Goal: Transaction & Acquisition: Purchase product/service

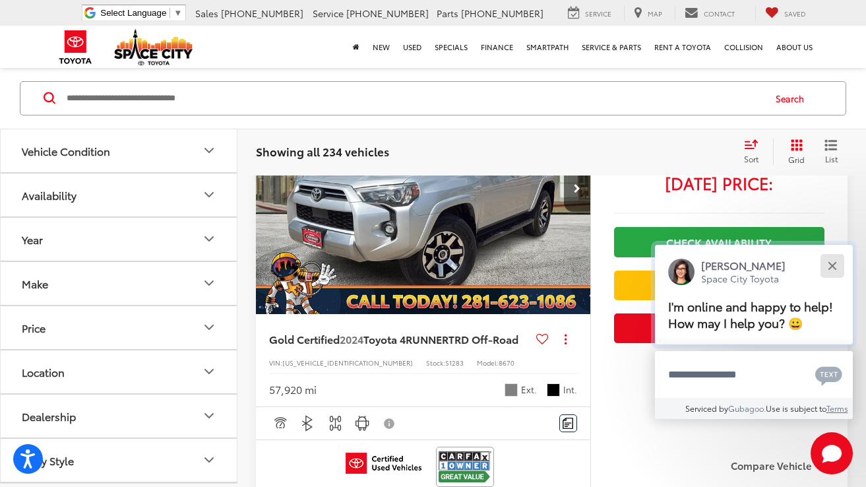
scroll to position [2038, 0]
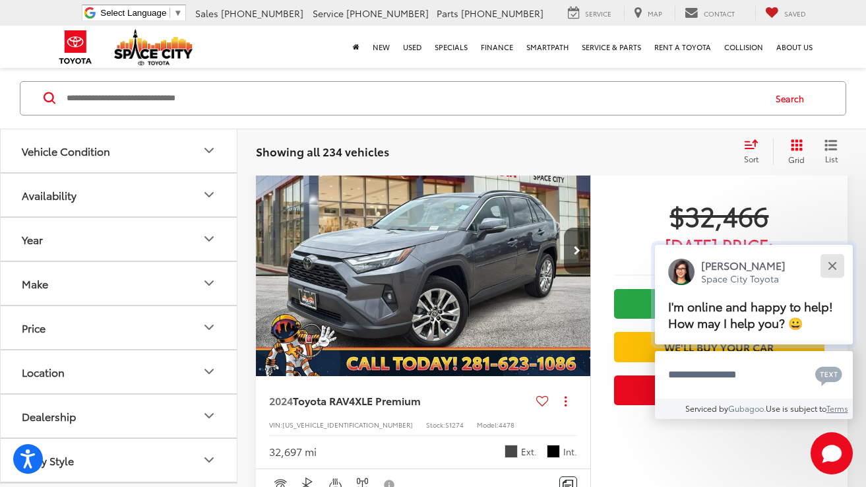
click at [833, 261] on div "Close" at bounding box center [832, 265] width 9 height 9
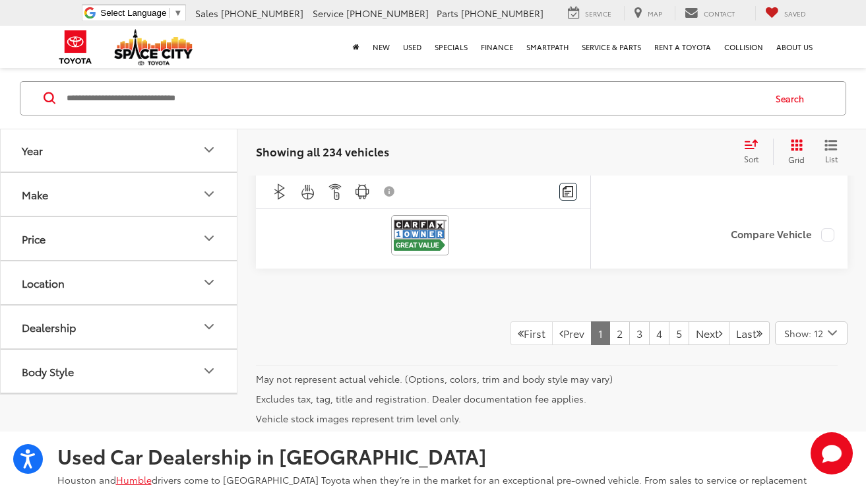
scroll to position [5547, 0]
click at [226, 99] on input "Search by Make, Model, or Keyword" at bounding box center [414, 98] width 698 height 32
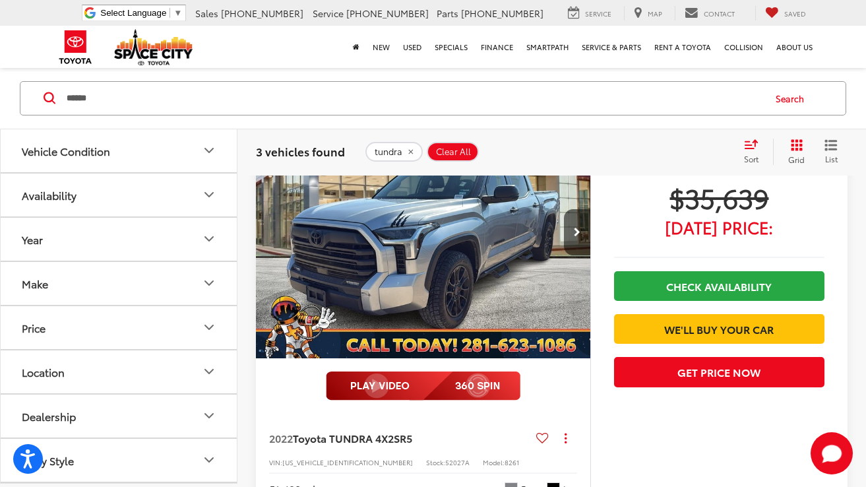
scroll to position [674, 0]
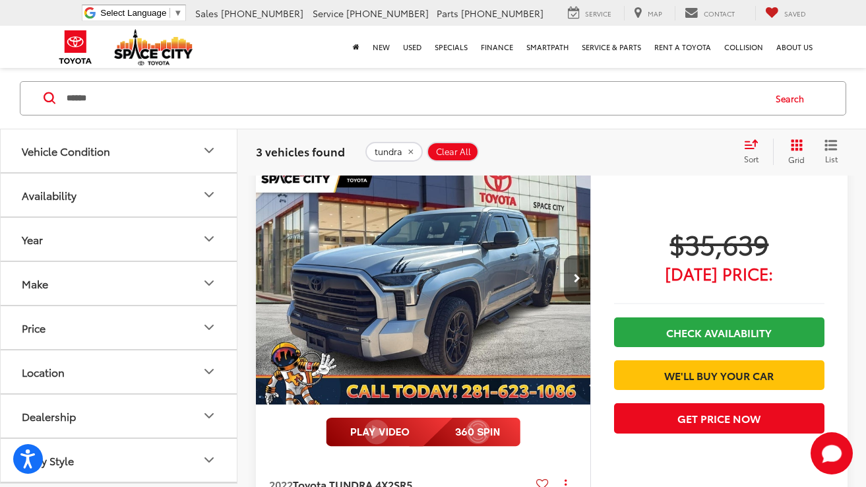
click at [426, 263] on img "2022 Toyota TUNDRA 4X2 SR5 0" at bounding box center [423, 279] width 336 height 252
click at [197, 97] on input "******" at bounding box center [414, 98] width 698 height 32
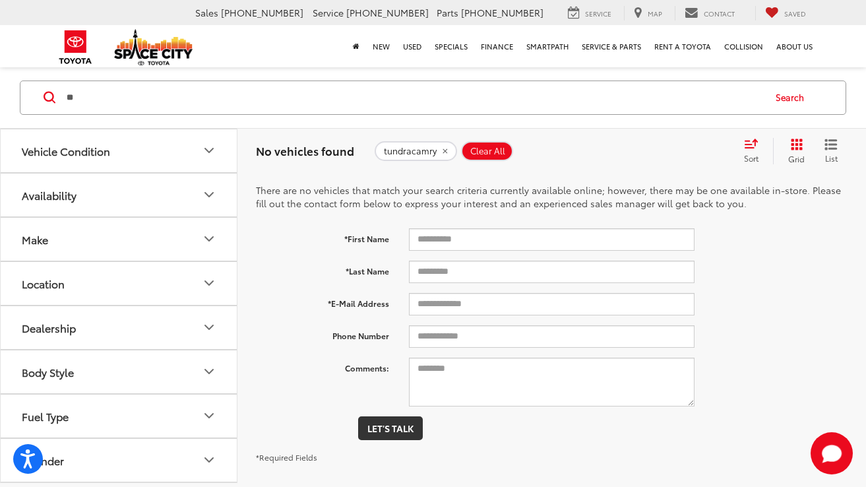
type input "*"
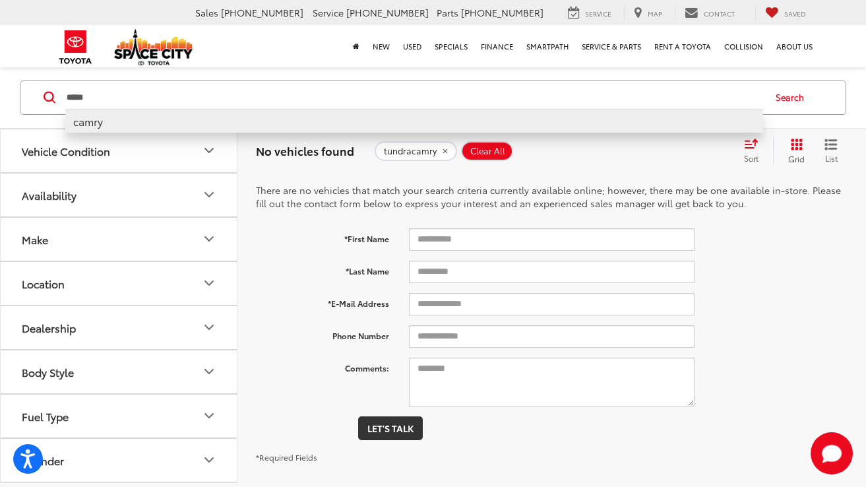
click at [87, 122] on li "camry" at bounding box center [414, 121] width 698 height 23
type input "*****"
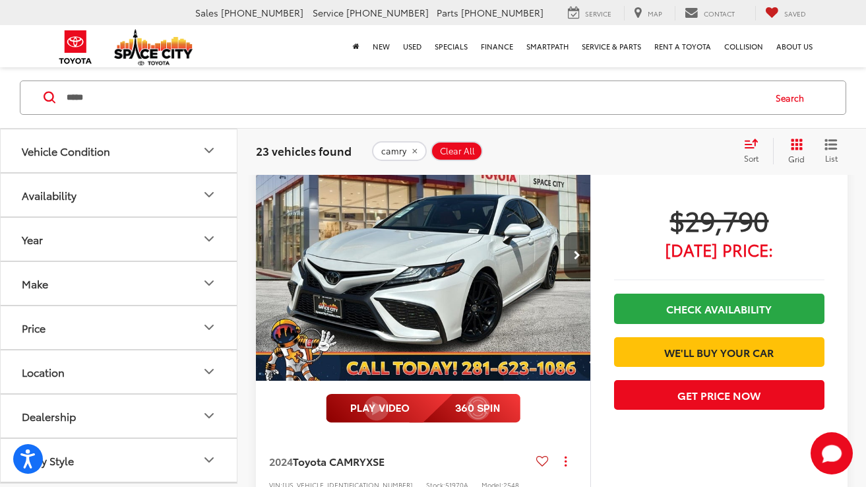
scroll to position [4328, 0]
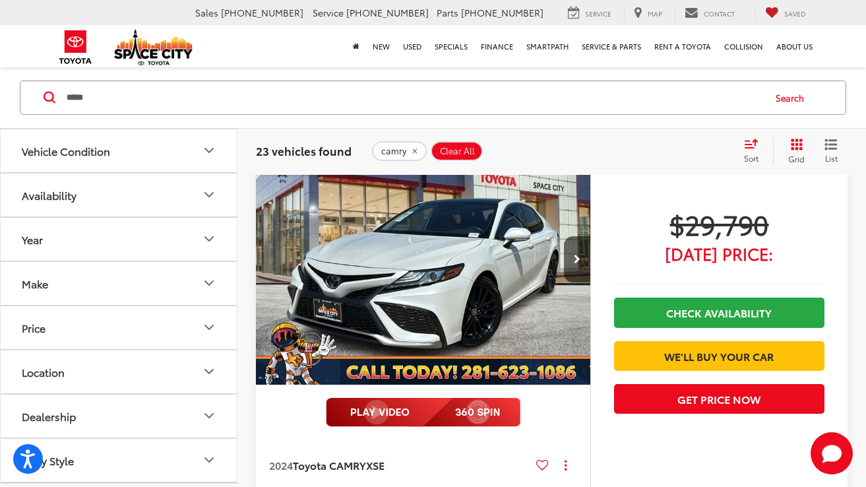
click at [395, 259] on img "2024 Toyota CAMRY XSE 0" at bounding box center [423, 259] width 336 height 252
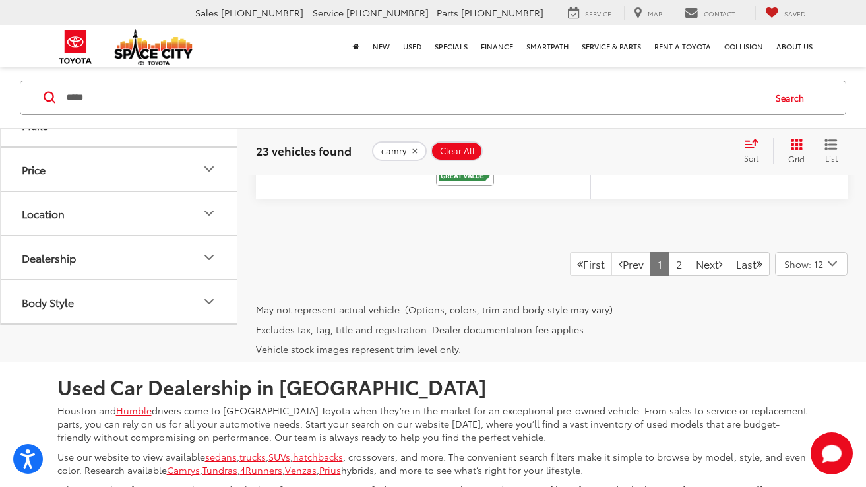
scroll to position [6250, 0]
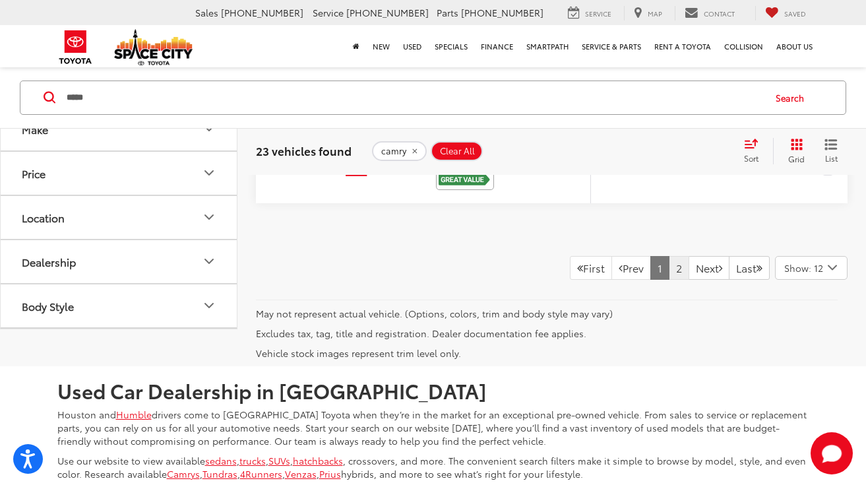
click at [669, 265] on link "2" at bounding box center [679, 268] width 20 height 24
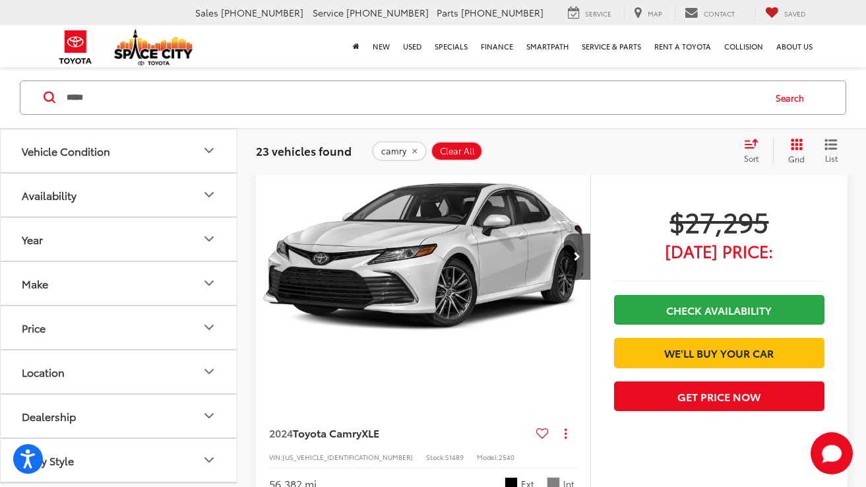
scroll to position [5209, 0]
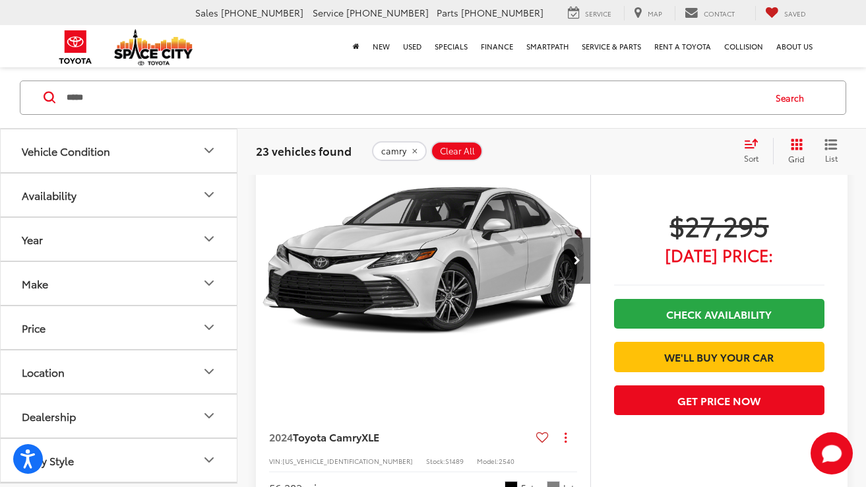
click at [436, 263] on img "2024 Toyota Camry XLE 0" at bounding box center [423, 261] width 336 height 252
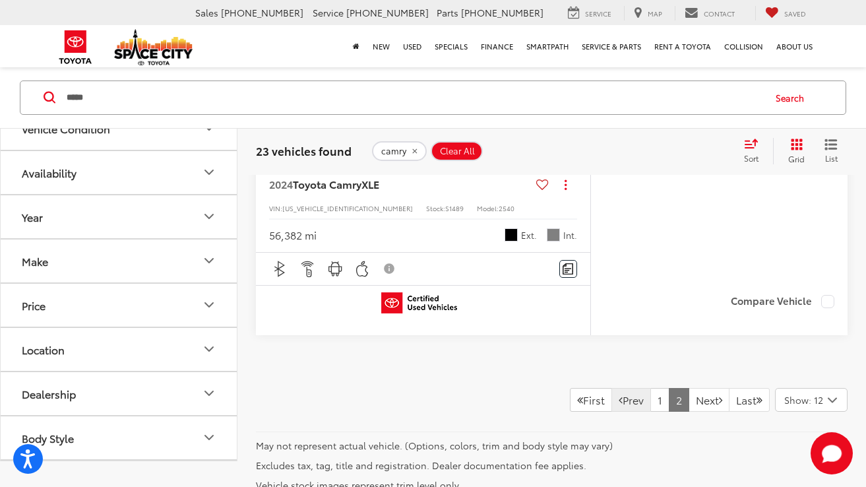
scroll to position [5461, 0]
click at [651, 403] on link "1" at bounding box center [660, 401] width 19 height 24
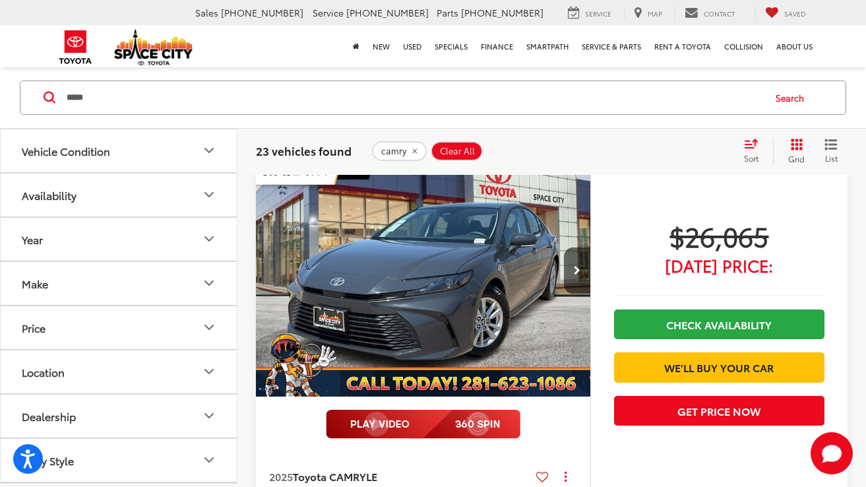
scroll to position [2790, 0]
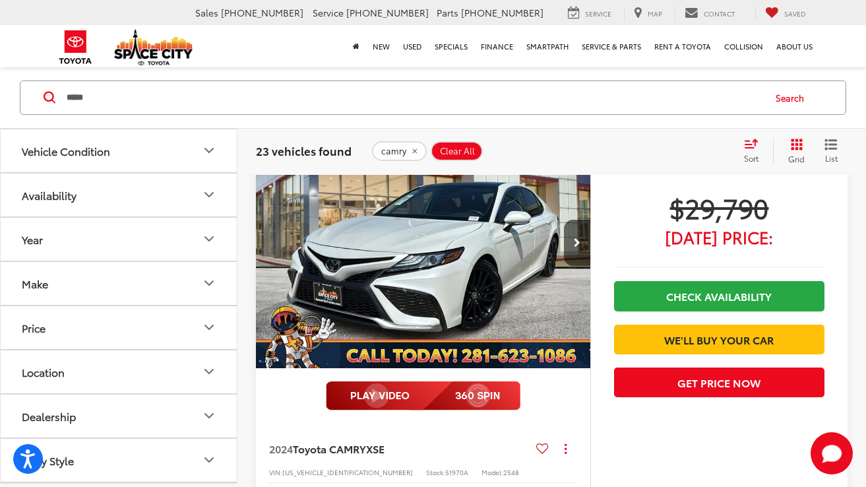
click at [460, 259] on img "2024 Toyota CAMRY XSE 0" at bounding box center [423, 243] width 336 height 252
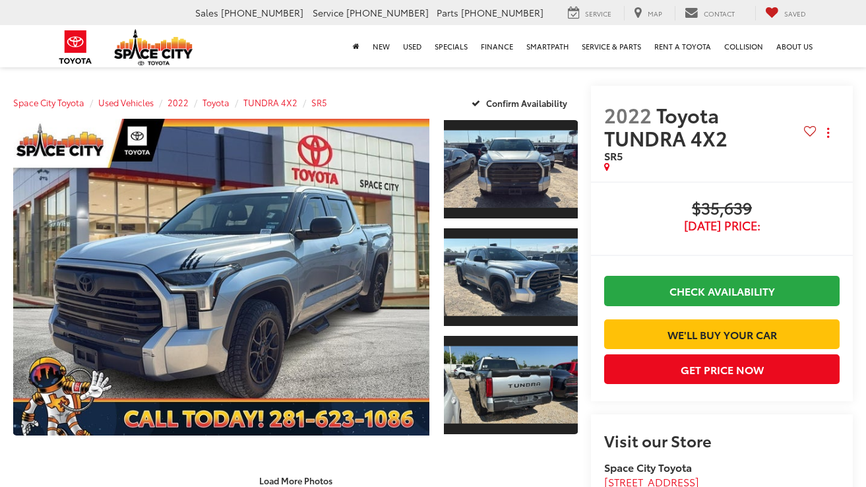
click at [478, 257] on link "Expand Photo 2" at bounding box center [511, 277] width 135 height 101
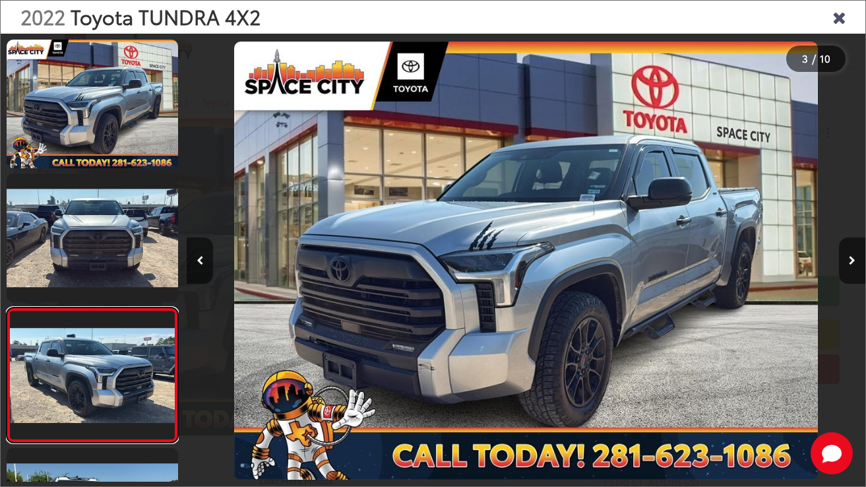
scroll to position [153, 0]
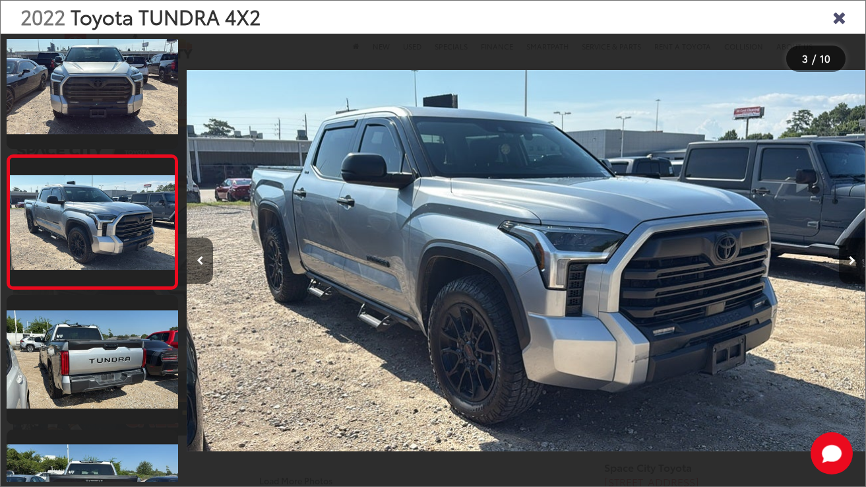
click at [853, 263] on icon "Next image" at bounding box center [852, 260] width 7 height 9
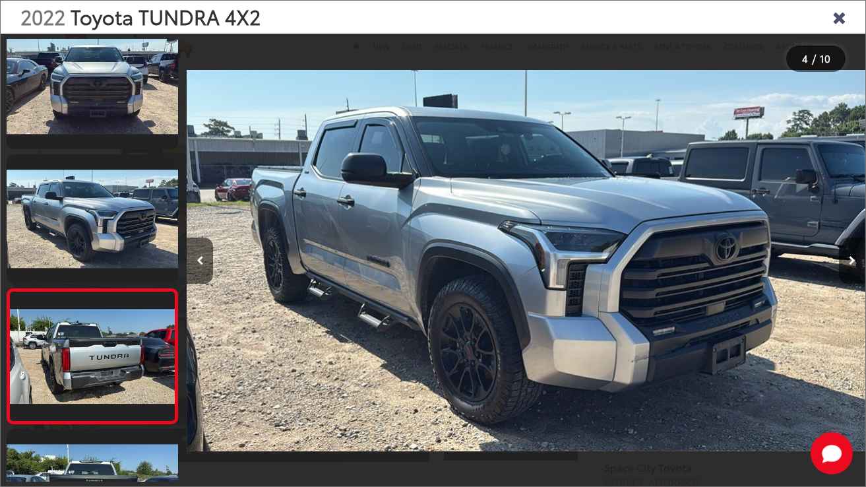
scroll to position [0, 2036]
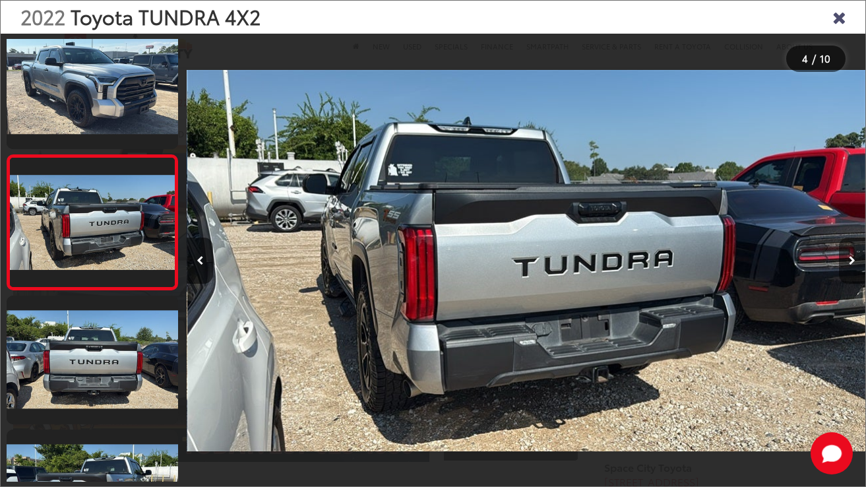
click at [853, 262] on icon "Next image" at bounding box center [852, 260] width 7 height 9
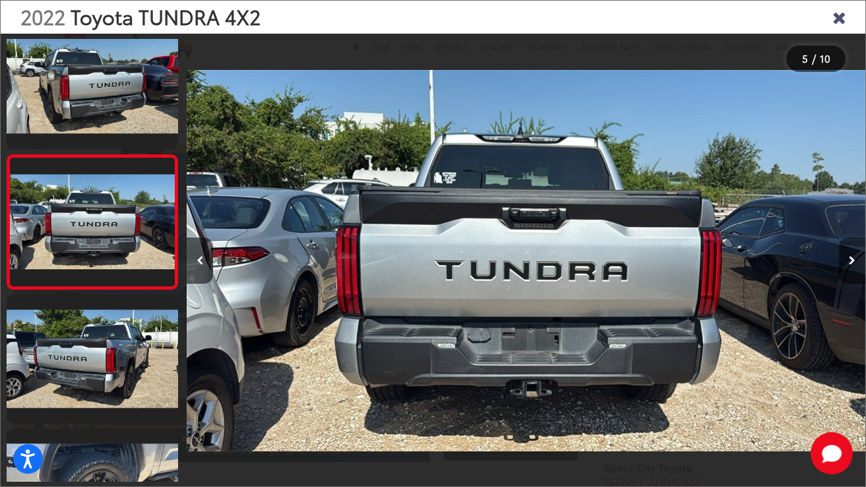
scroll to position [0, 0]
click at [853, 262] on icon "Next image" at bounding box center [852, 260] width 7 height 9
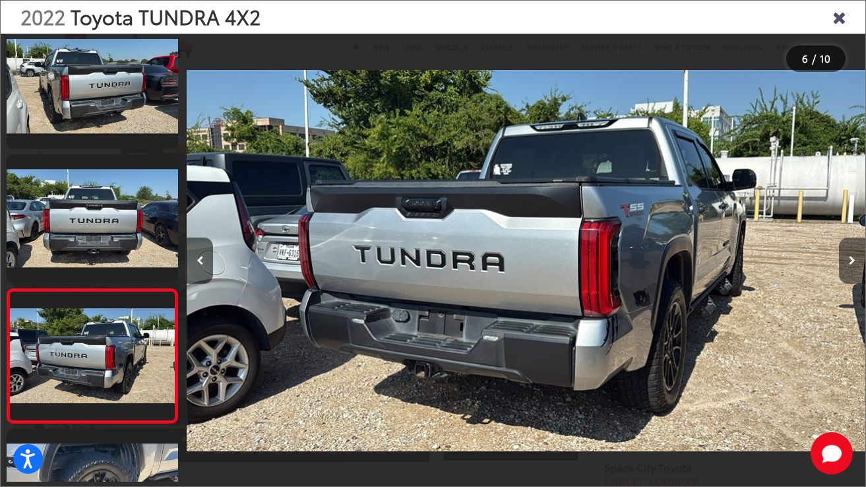
scroll to position [556, 0]
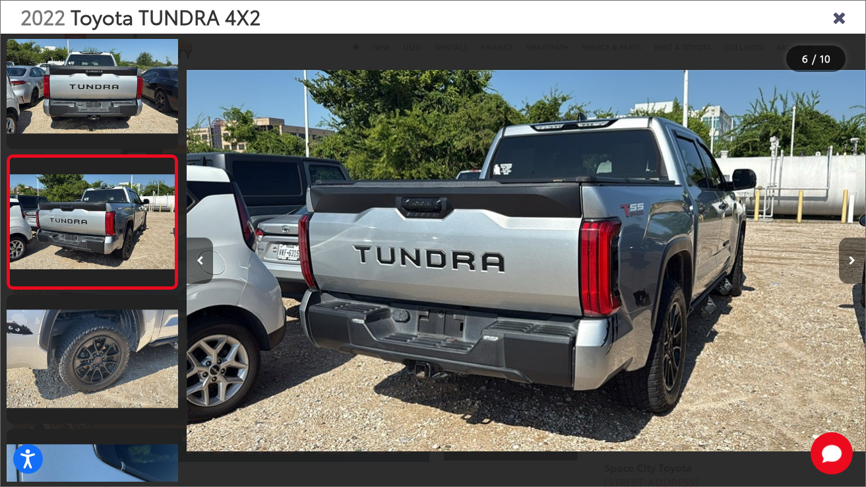
click at [853, 262] on icon "Next image" at bounding box center [852, 260] width 7 height 9
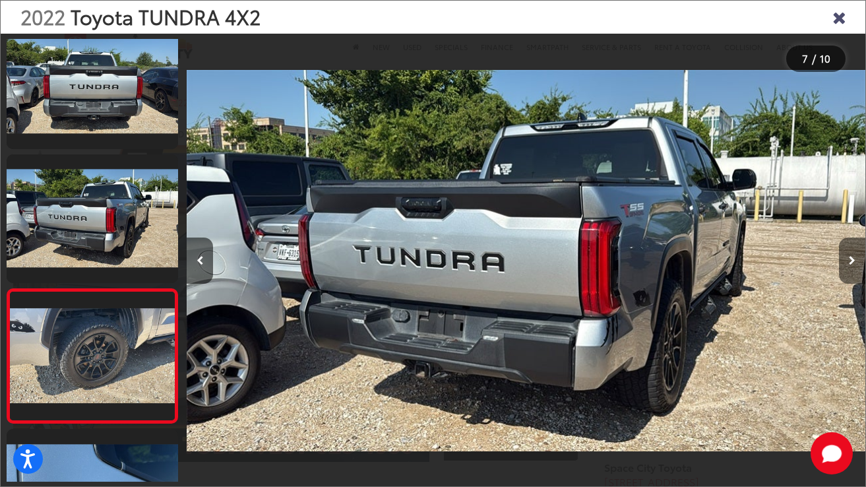
scroll to position [689, 0]
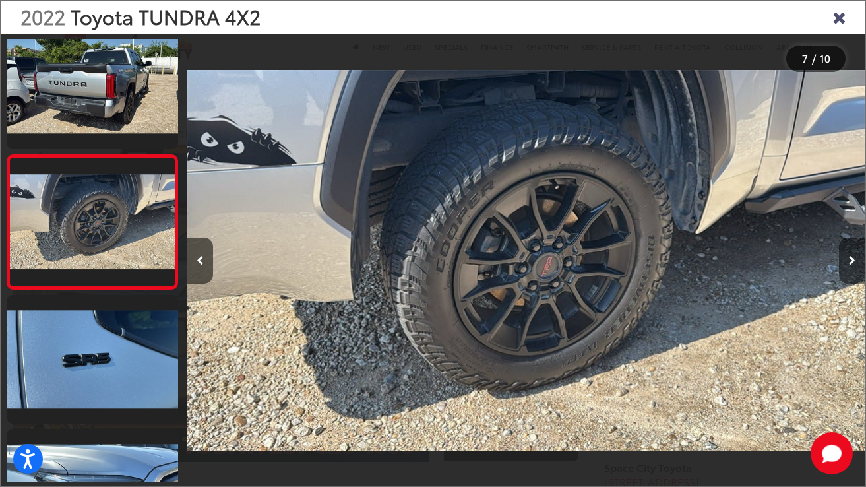
click at [853, 262] on icon "Next image" at bounding box center [852, 260] width 7 height 9
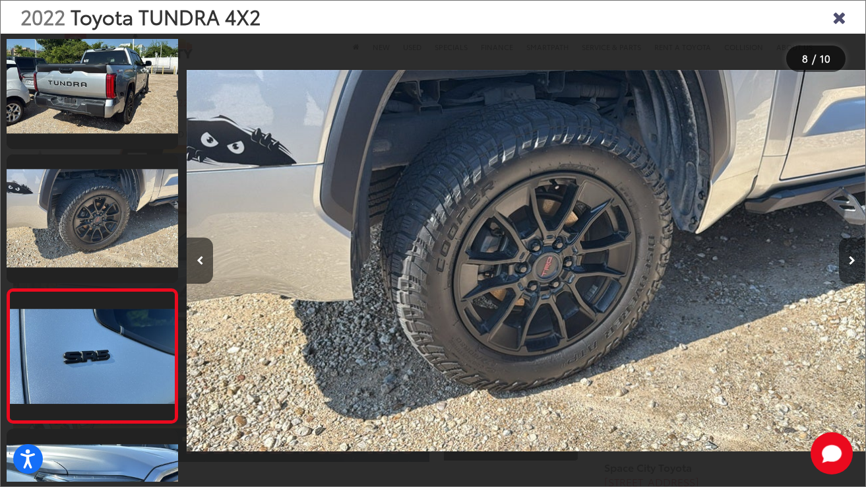
scroll to position [823, 0]
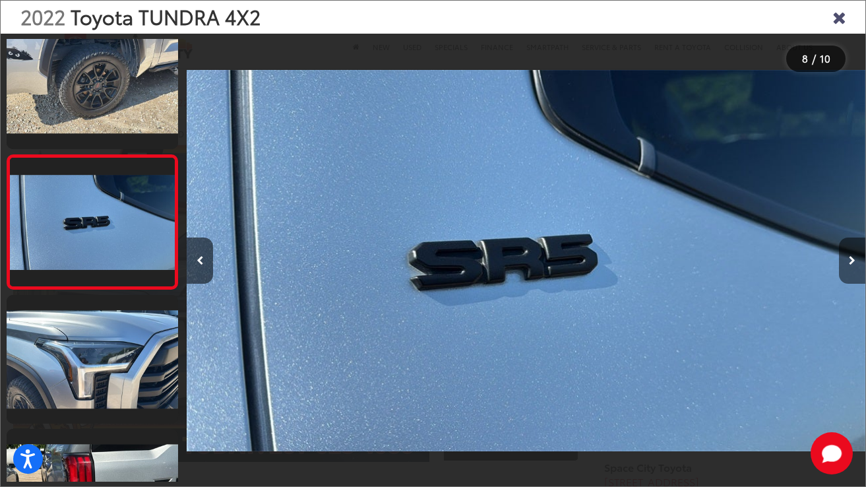
click at [853, 262] on icon "Next image" at bounding box center [852, 260] width 7 height 9
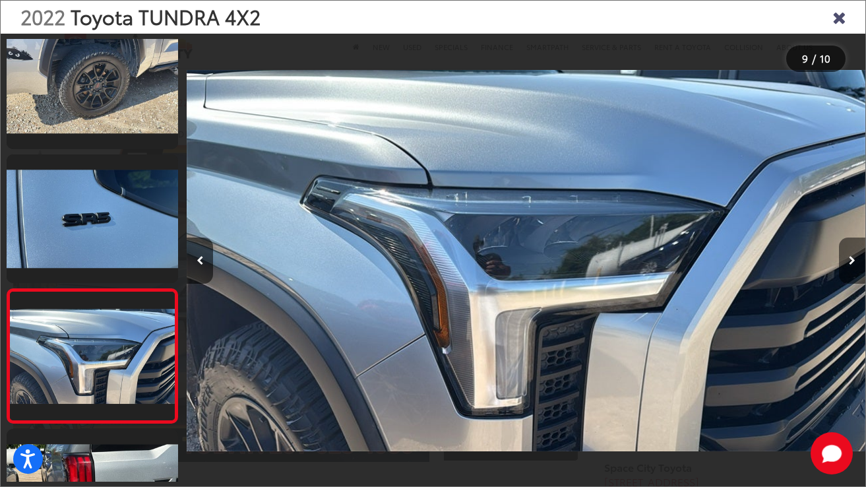
scroll to position [899, 0]
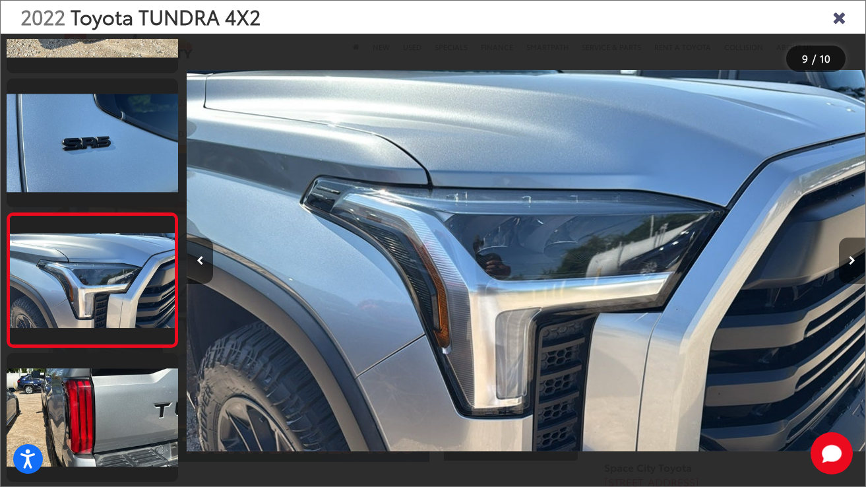
click at [853, 262] on icon "Next image" at bounding box center [852, 260] width 7 height 9
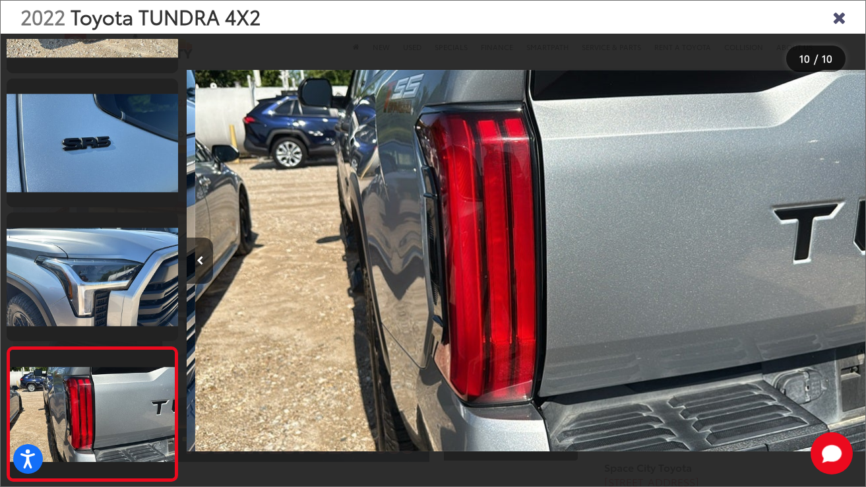
scroll to position [0, 6109]
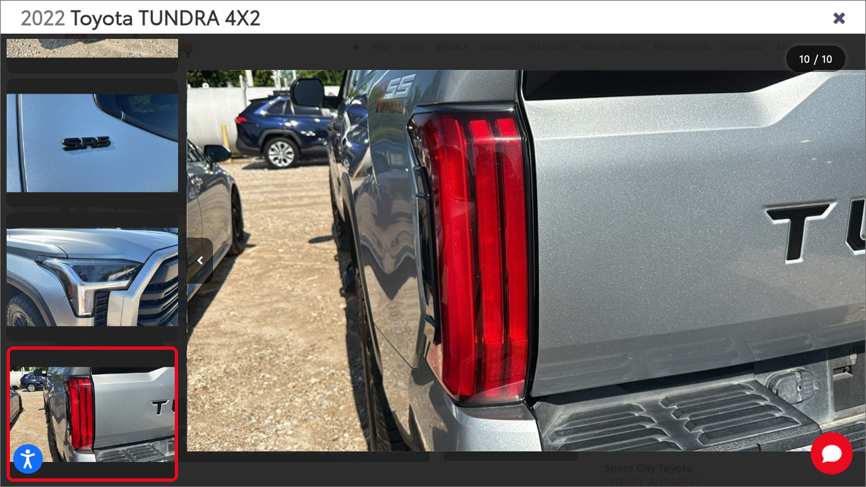
click at [853, 262] on div at bounding box center [781, 261] width 170 height 454
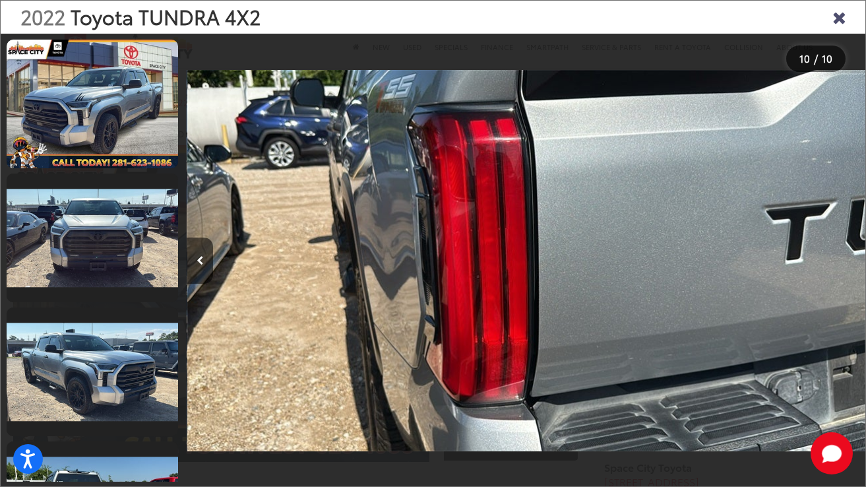
scroll to position [0, 0]
click at [841, 21] on icon "Close gallery" at bounding box center [839, 16] width 13 height 17
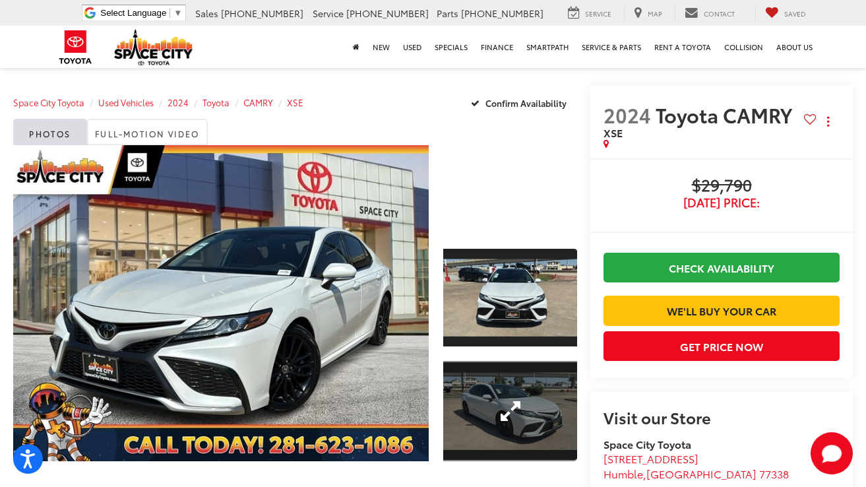
click at [483, 377] on link "Expand Photo 2" at bounding box center [510, 411] width 134 height 100
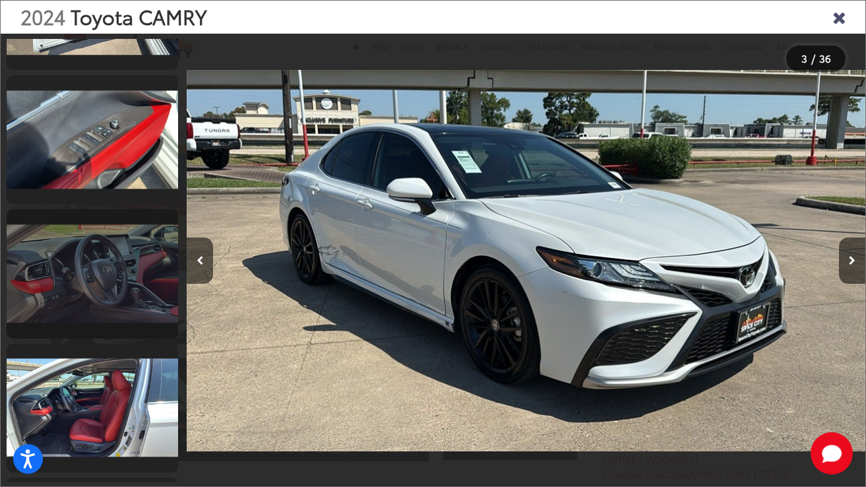
scroll to position [1178, 0]
click at [106, 273] on link at bounding box center [93, 272] width 172 height 129
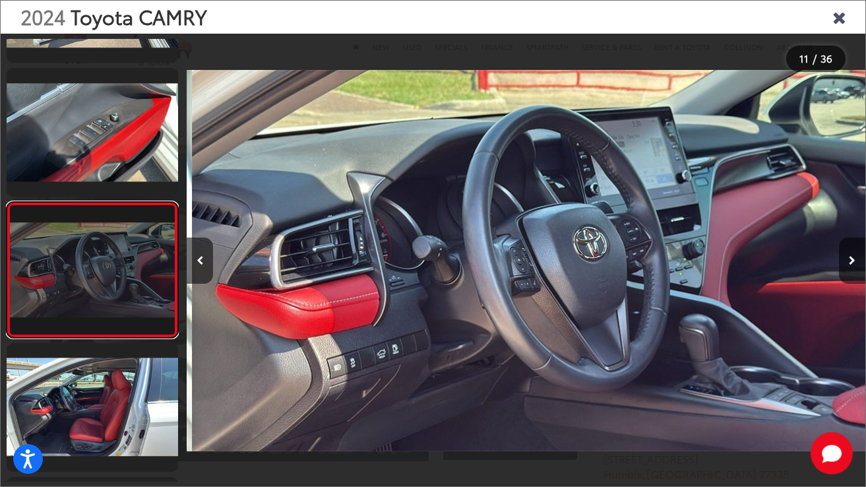
scroll to position [1225, 0]
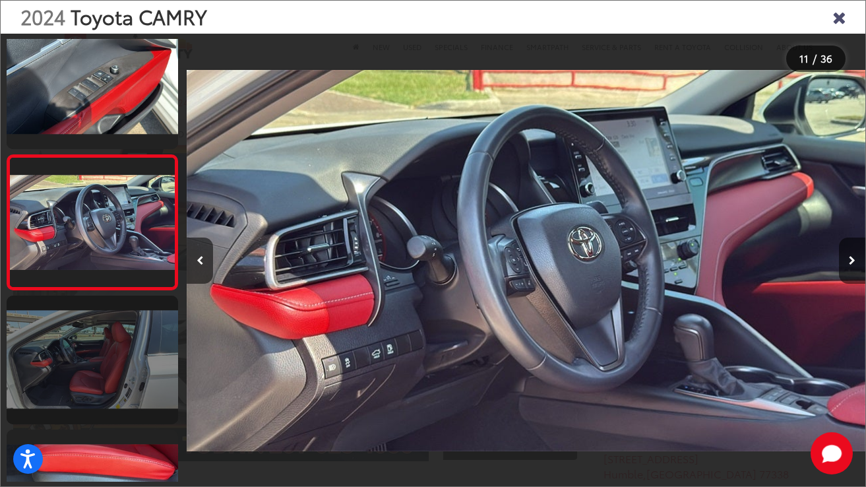
click at [95, 374] on link at bounding box center [93, 360] width 172 height 129
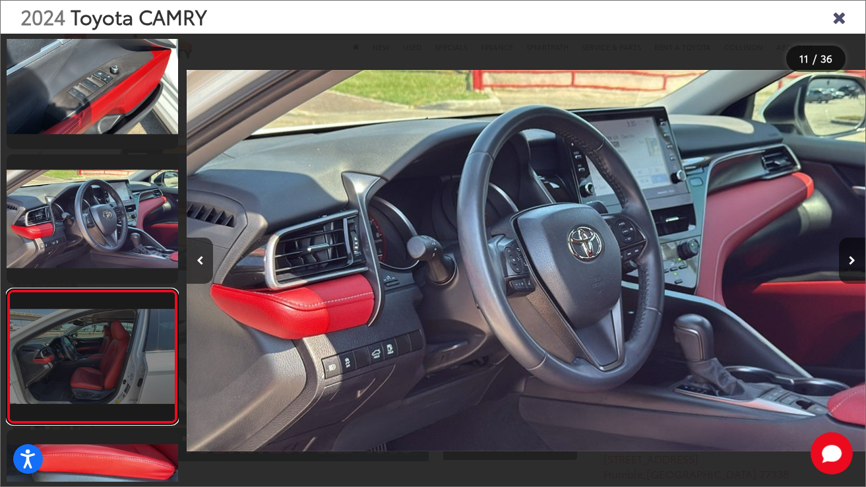
scroll to position [1360, 0]
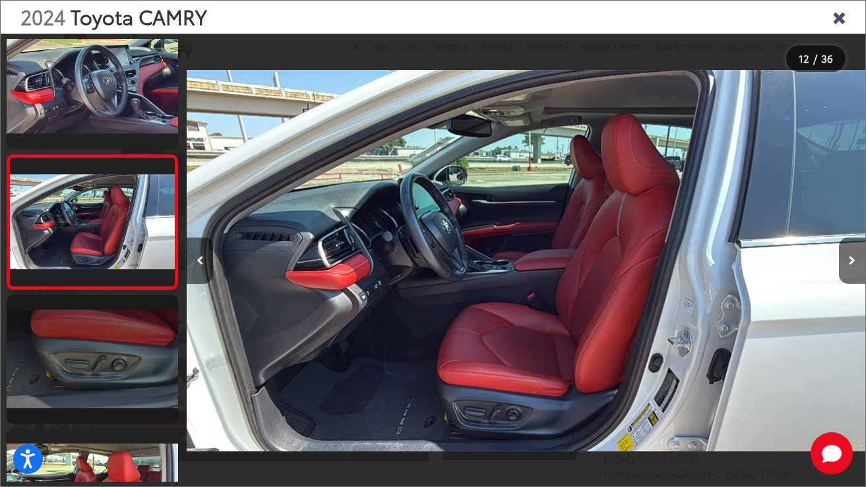
click at [95, 374] on link at bounding box center [93, 359] width 172 height 129
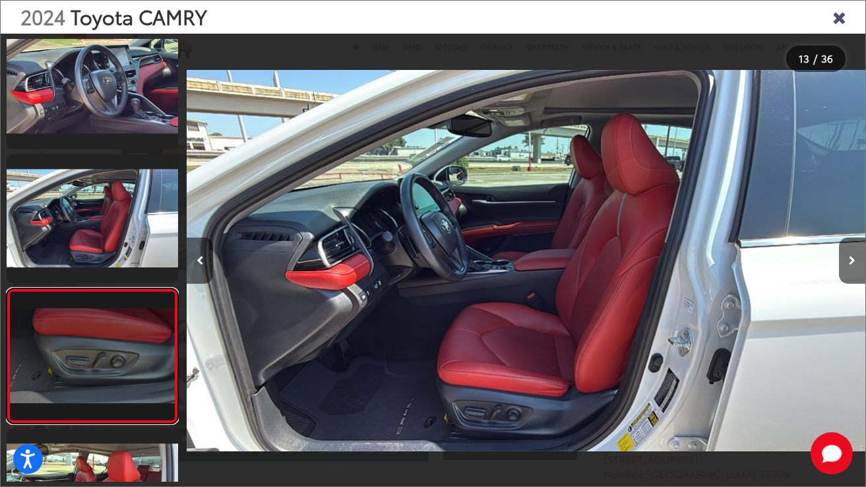
scroll to position [1494, 0]
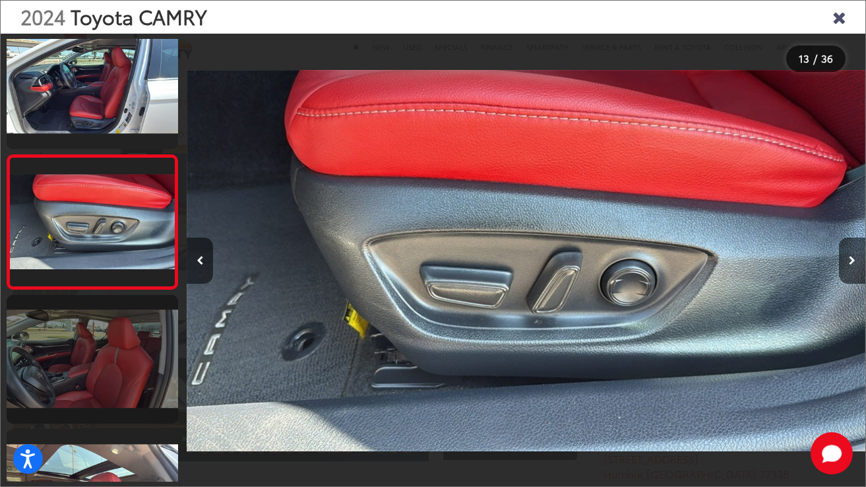
click at [95, 374] on link at bounding box center [93, 359] width 172 height 129
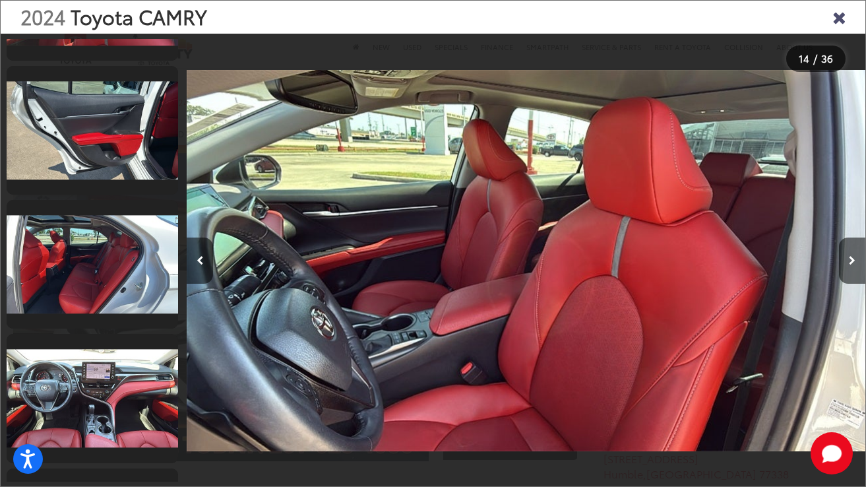
scroll to position [1996, 0]
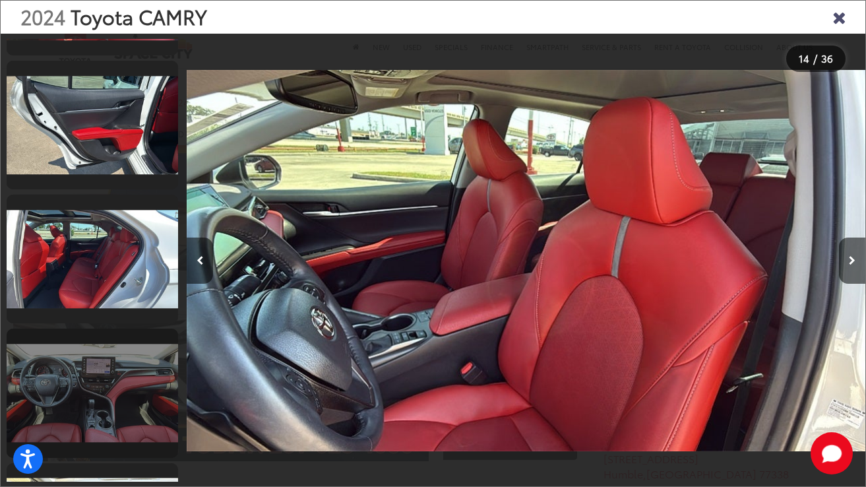
click at [96, 391] on link at bounding box center [93, 393] width 172 height 129
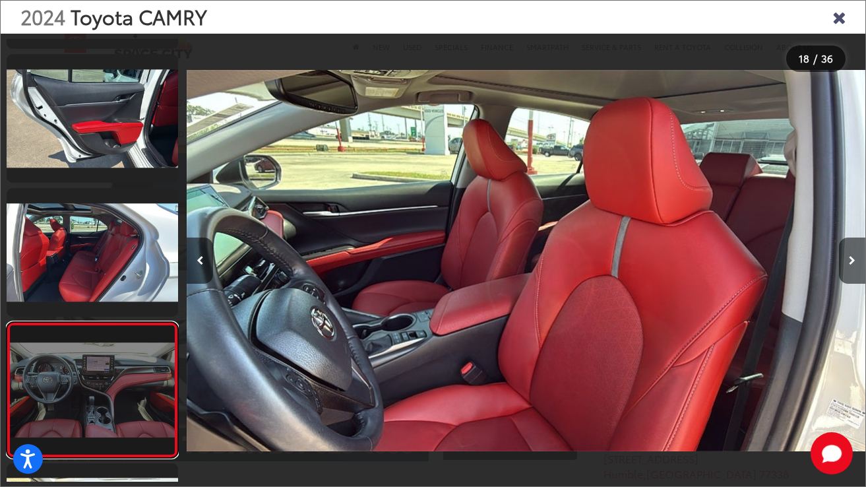
scroll to position [2163, 0]
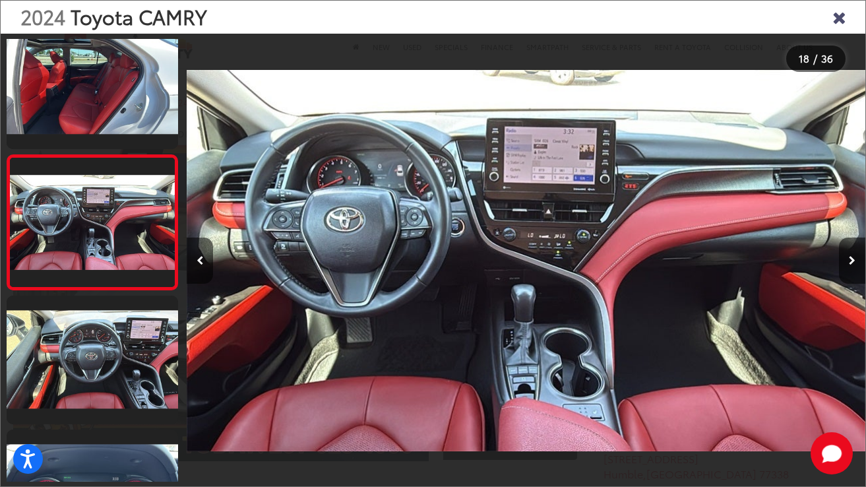
click at [835, 20] on icon "Close gallery" at bounding box center [839, 16] width 13 height 17
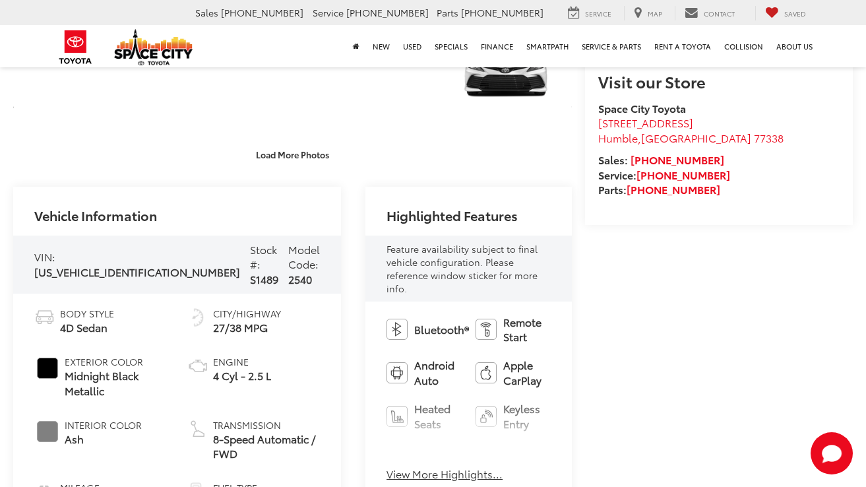
scroll to position [323, 0]
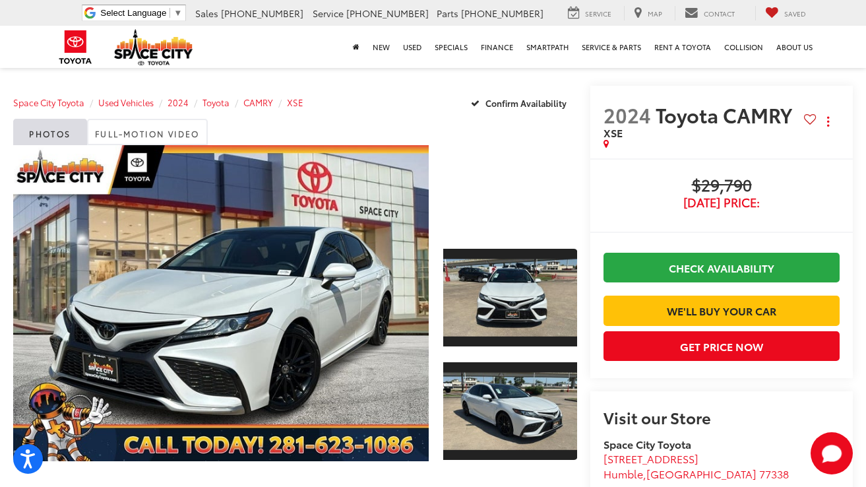
click at [476, 183] on div at bounding box center [510, 190] width 134 height 90
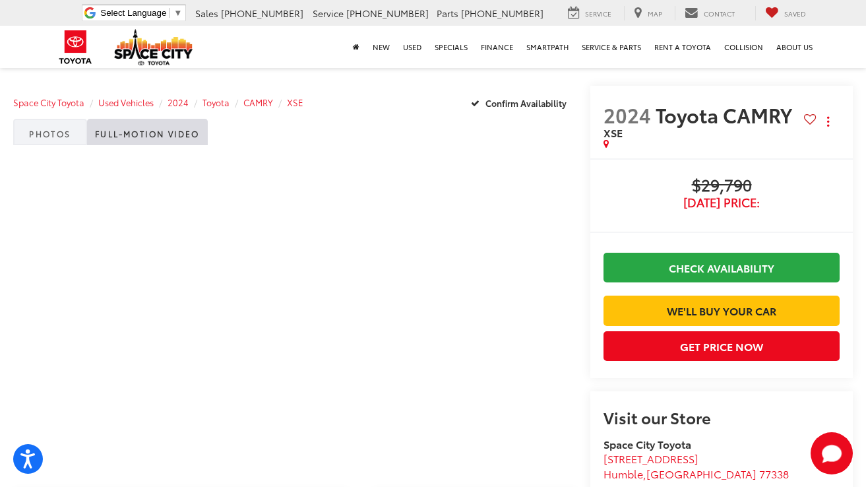
click at [53, 125] on link "Photos" at bounding box center [50, 132] width 74 height 26
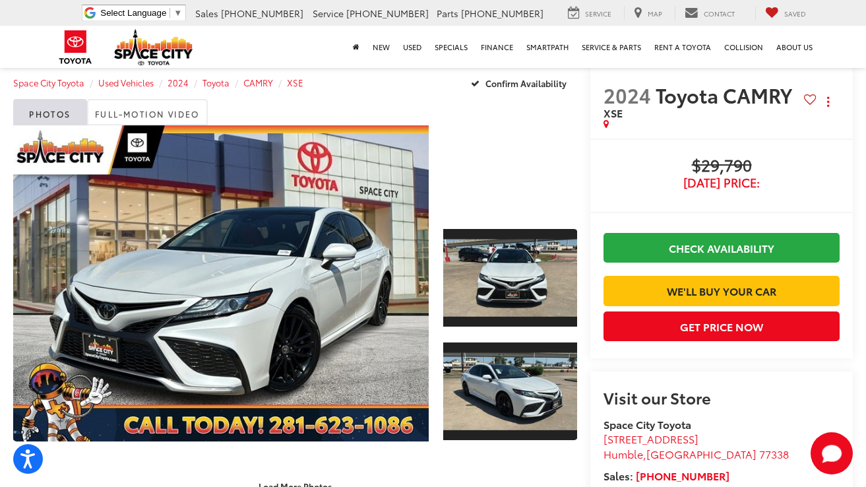
scroll to position [15, 0]
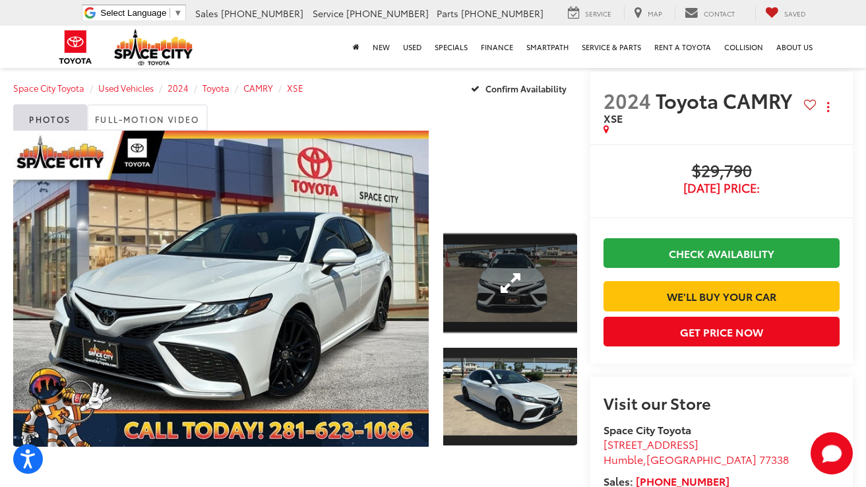
click at [480, 274] on link "Expand Photo 1" at bounding box center [510, 283] width 134 height 100
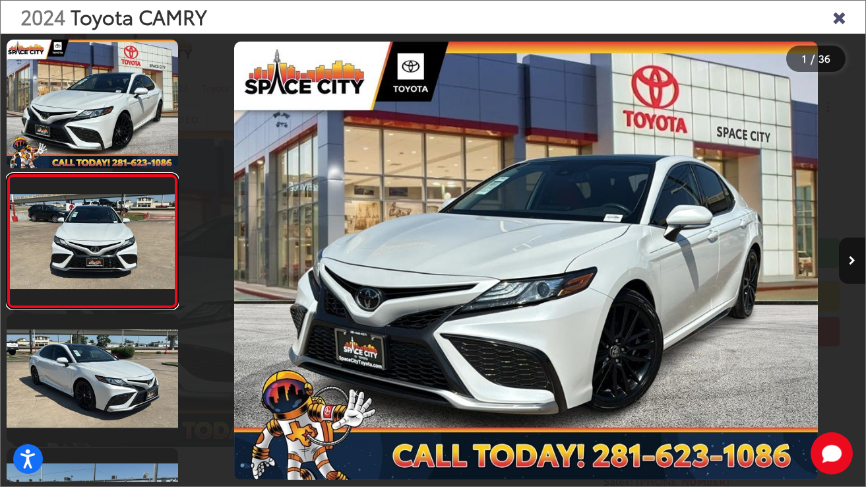
scroll to position [19, 0]
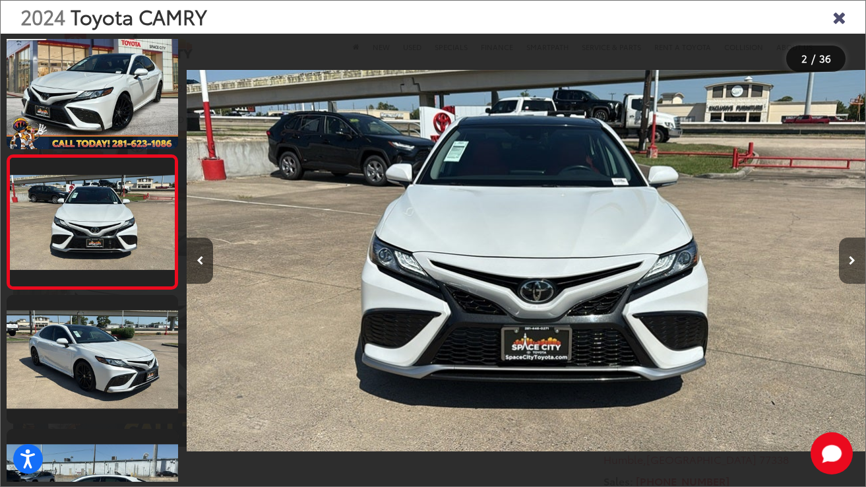
click at [852, 259] on icon "Next image" at bounding box center [852, 260] width 7 height 9
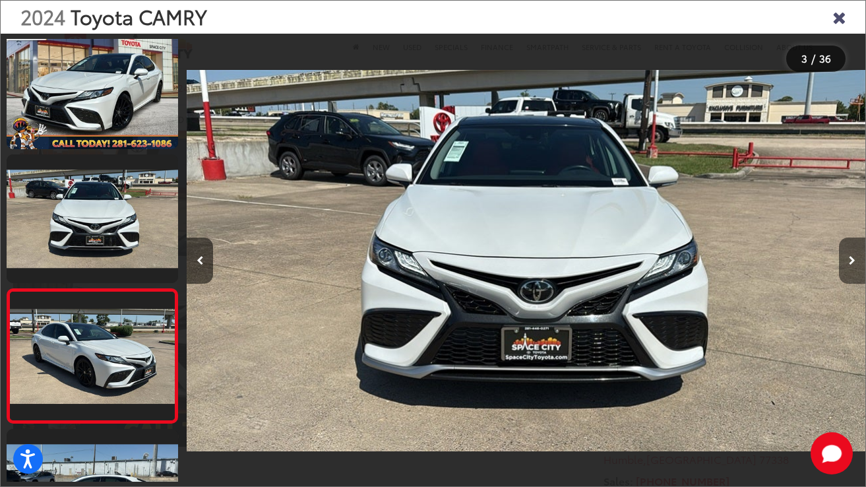
scroll to position [153, 0]
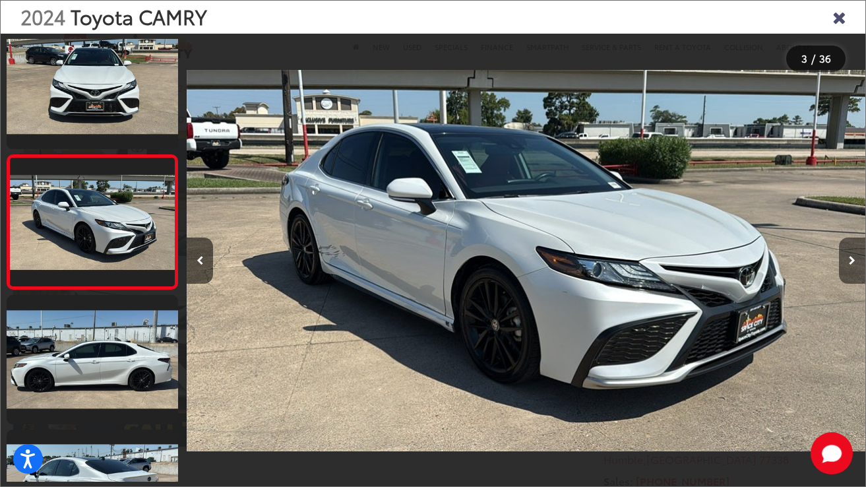
click at [852, 259] on icon "Next image" at bounding box center [852, 260] width 7 height 9
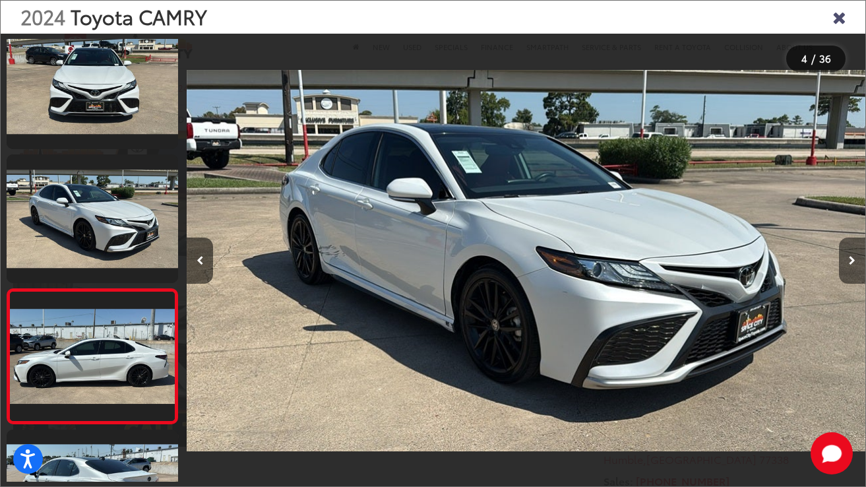
scroll to position [287, 0]
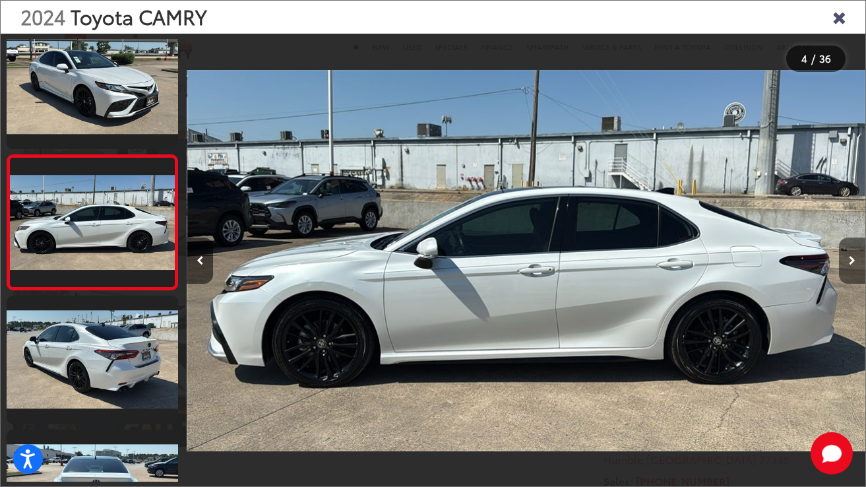
click at [852, 259] on icon "Next image" at bounding box center [852, 260] width 7 height 9
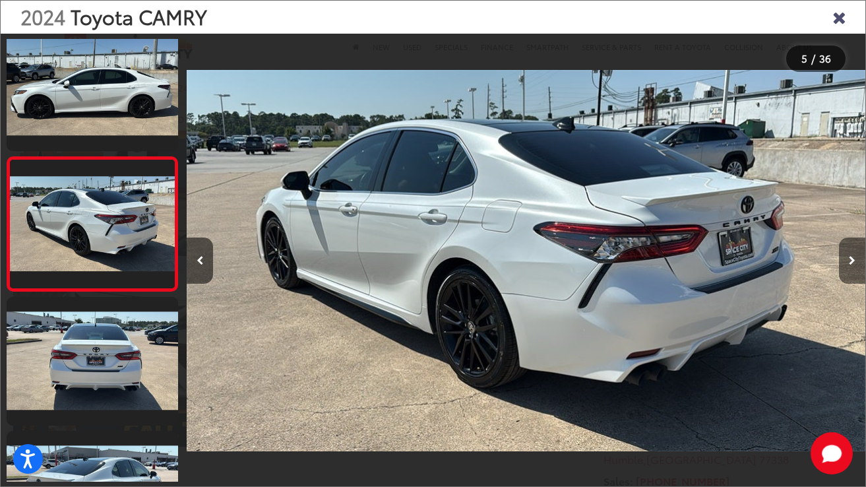
scroll to position [422, 0]
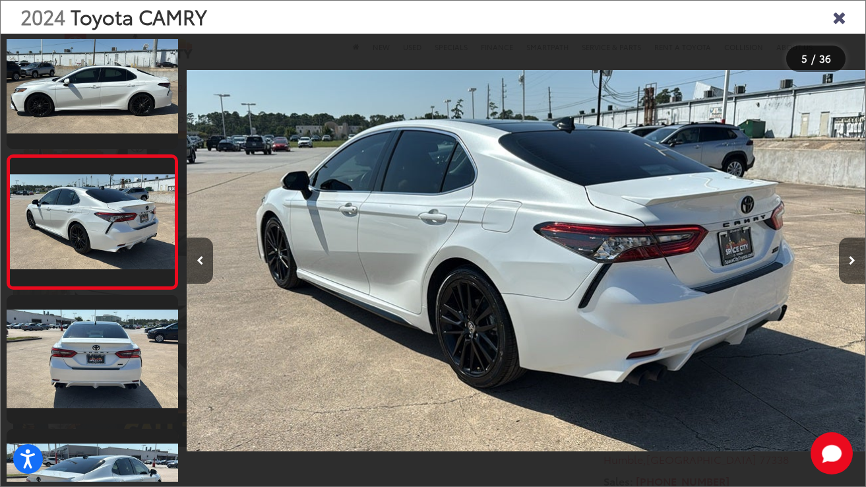
click at [835, 20] on icon "Close gallery" at bounding box center [839, 16] width 13 height 17
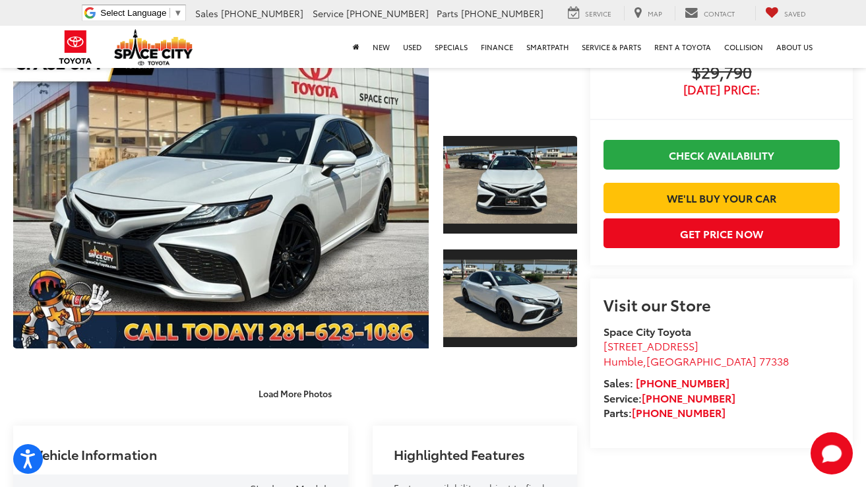
scroll to position [109, 0]
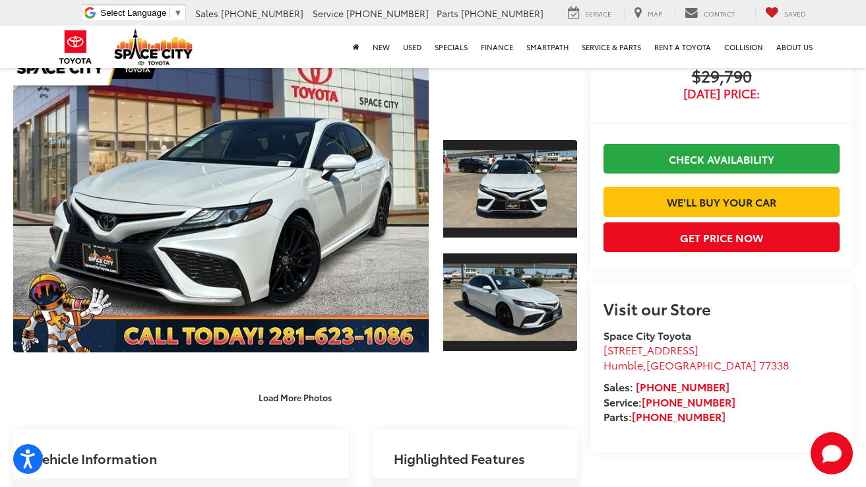
click at [604, 180] on capital-one-entry-button at bounding box center [604, 180] width 0 height 0
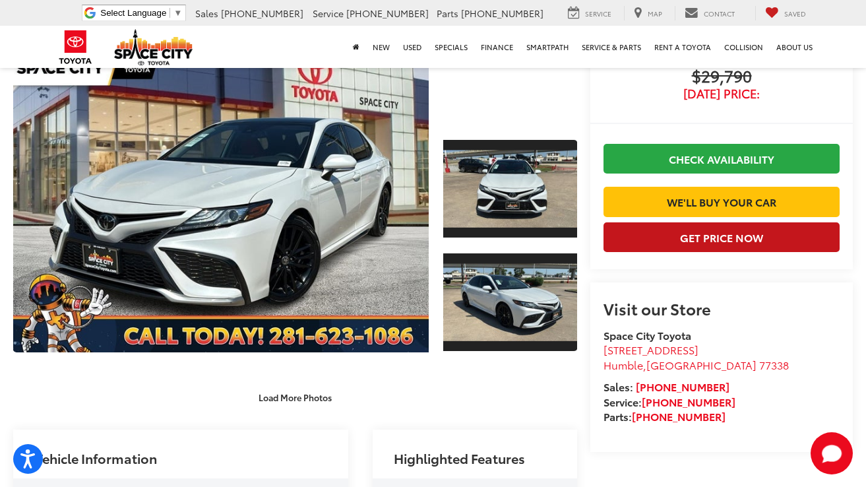
click at [673, 252] on button "Get Price Now" at bounding box center [722, 237] width 236 height 30
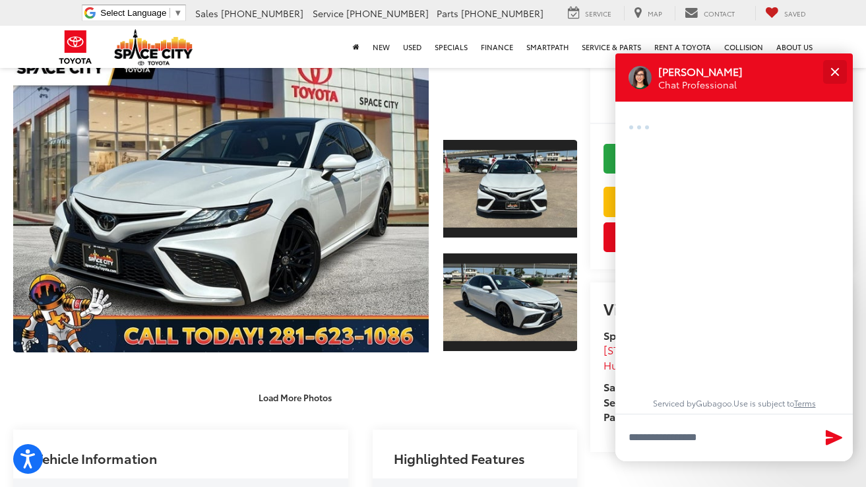
click at [831, 73] on button "Close" at bounding box center [835, 71] width 28 height 28
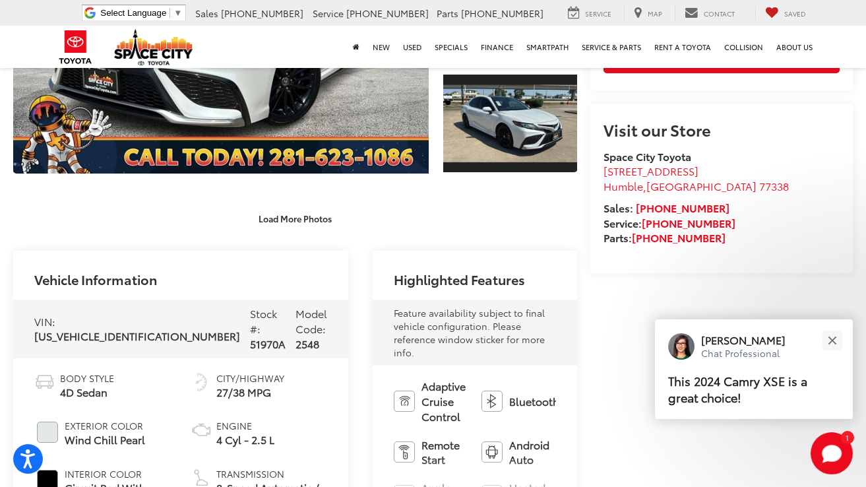
scroll to position [295, 0]
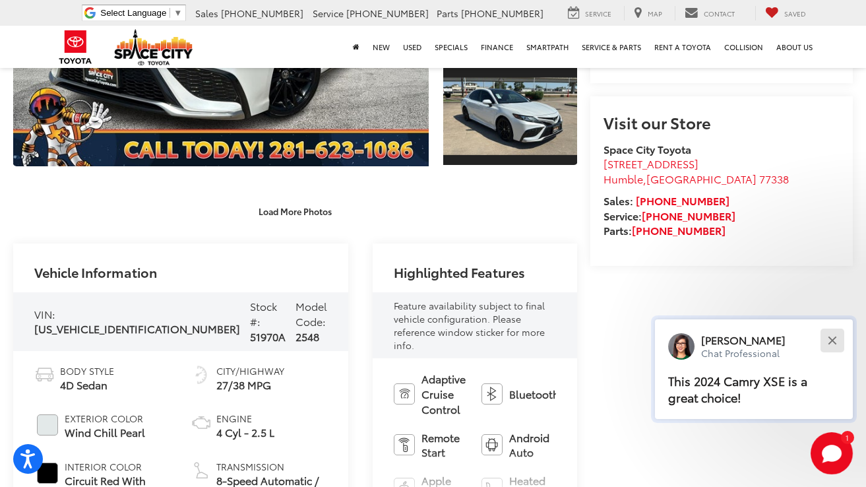
click at [836, 342] on button "Close" at bounding box center [832, 340] width 28 height 28
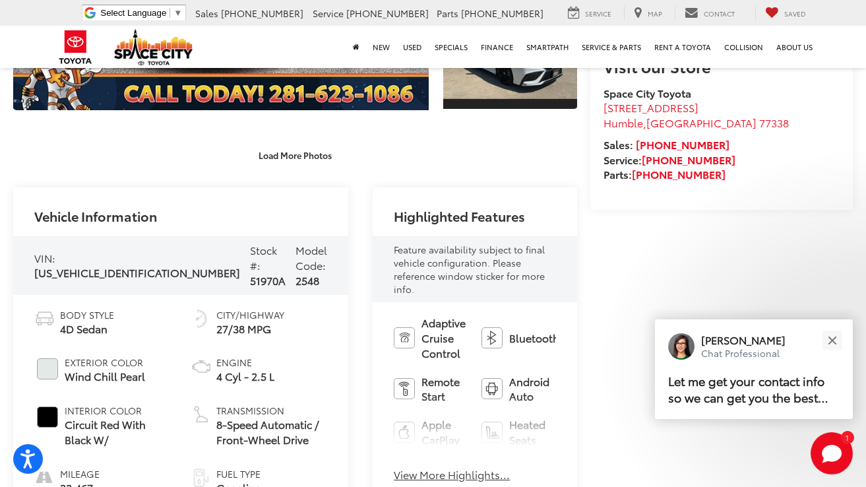
scroll to position [358, 0]
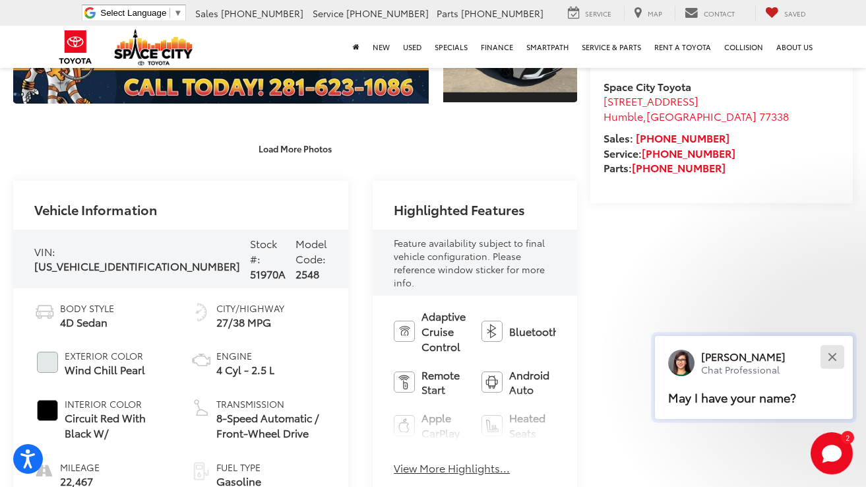
click at [831, 354] on button "Close" at bounding box center [832, 356] width 28 height 28
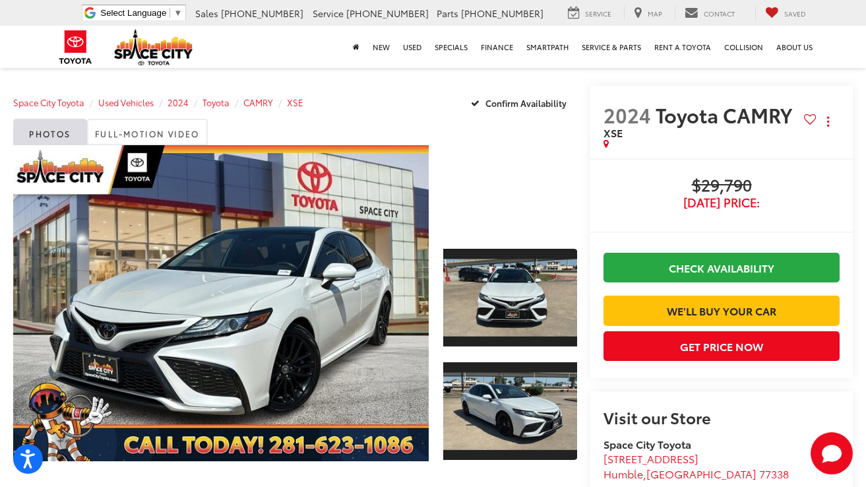
scroll to position [0, 0]
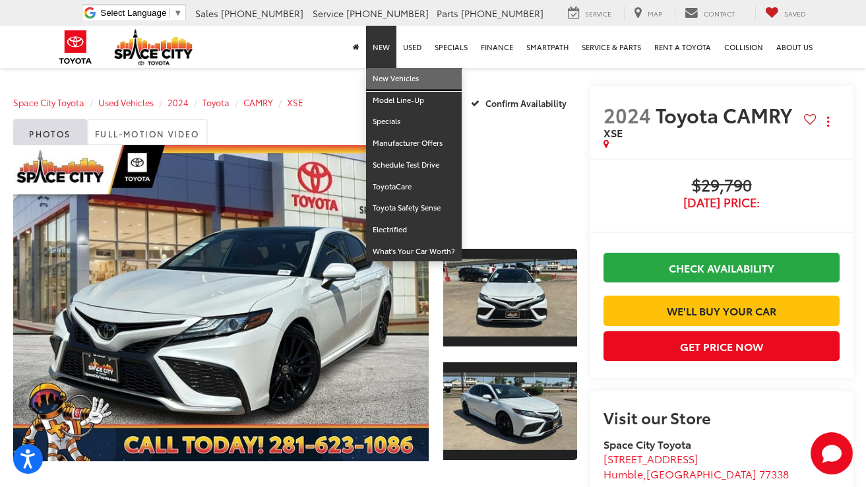
click at [390, 82] on link "New Vehicles" at bounding box center [414, 79] width 96 height 22
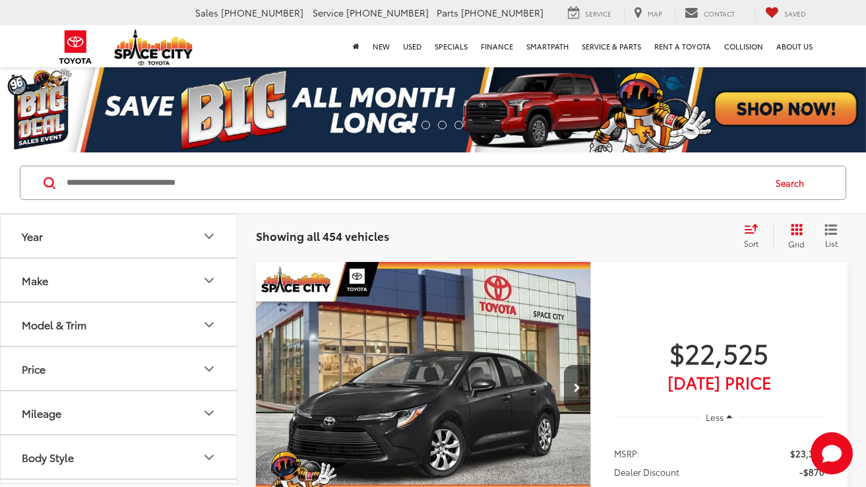
click at [183, 181] on input "Search by Make, Model, or Keyword" at bounding box center [414, 183] width 698 height 32
type input "*****"
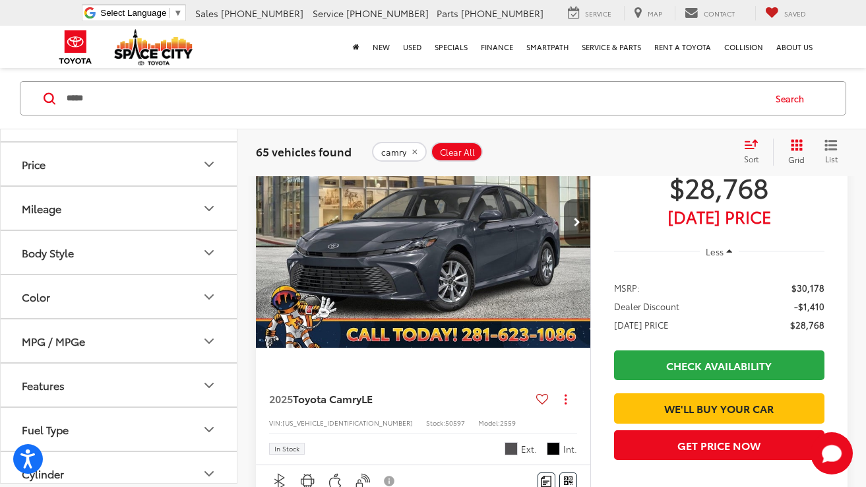
scroll to position [681, 0]
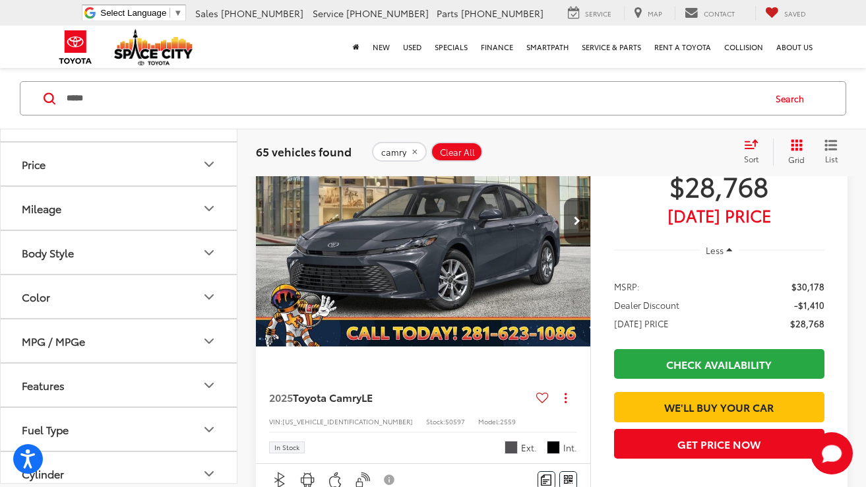
click at [209, 249] on icon "Body Style" at bounding box center [209, 252] width 16 height 16
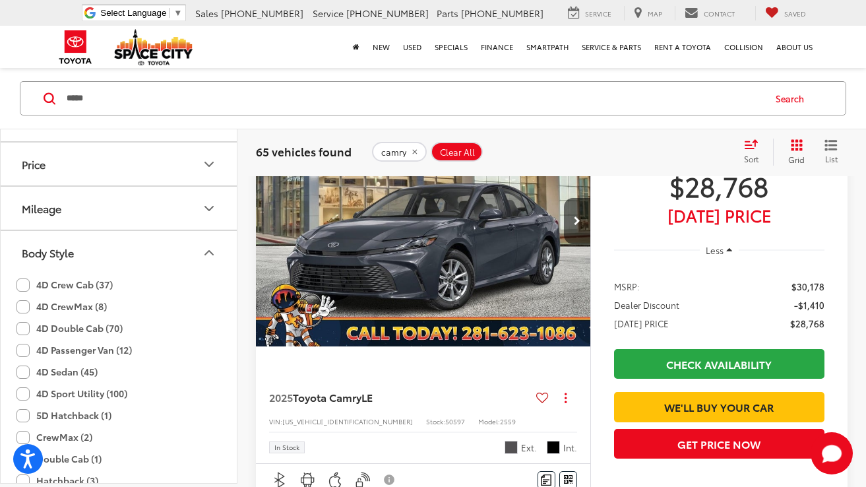
click at [209, 249] on icon "Body Style" at bounding box center [209, 252] width 16 height 16
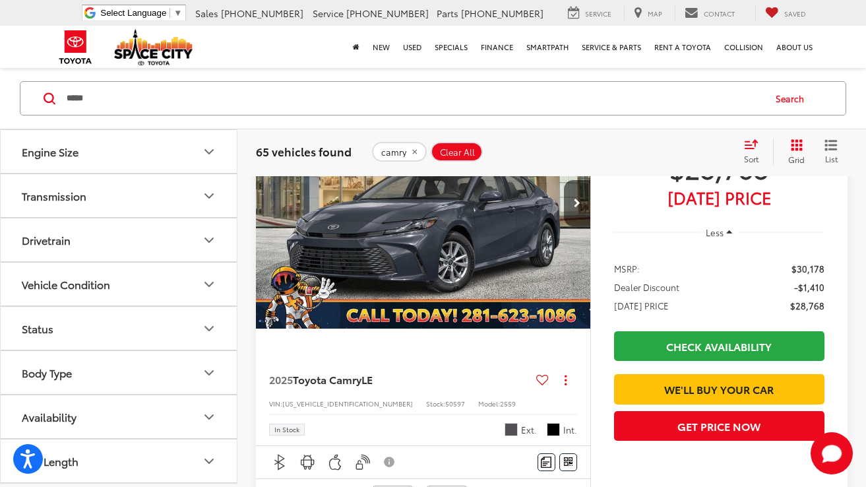
scroll to position [707, 0]
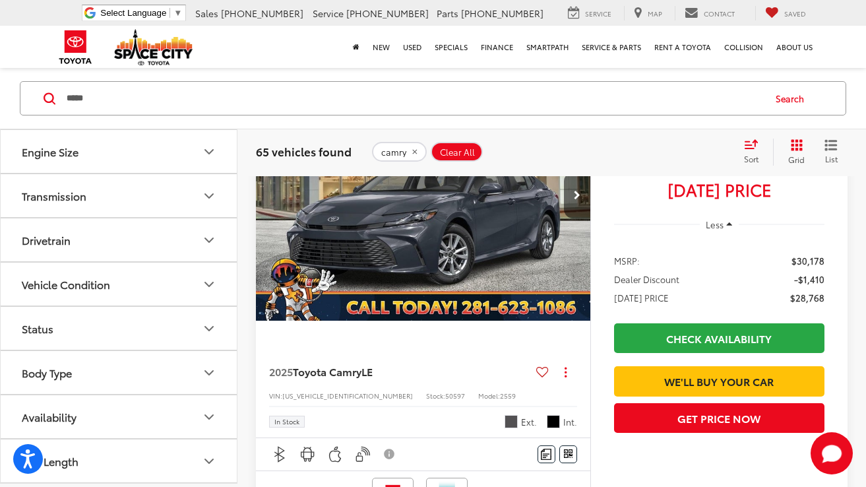
click at [206, 367] on icon "Body Type" at bounding box center [209, 372] width 16 height 16
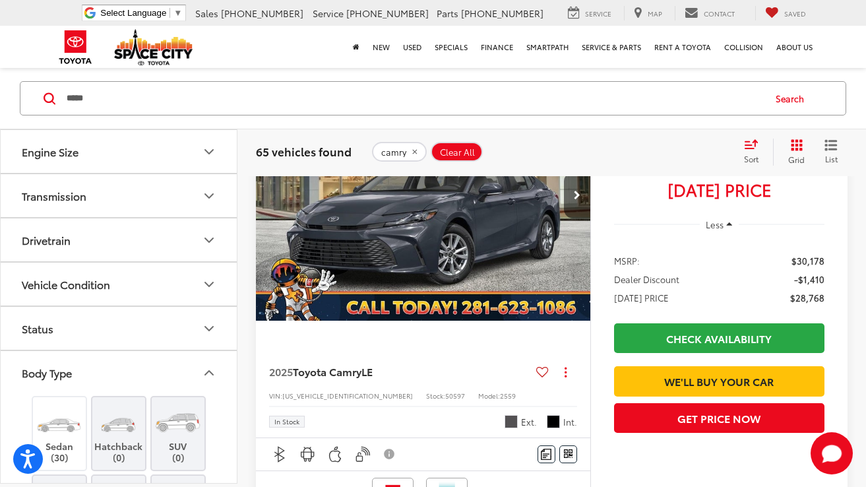
click at [206, 367] on icon "Body Type" at bounding box center [209, 372] width 16 height 16
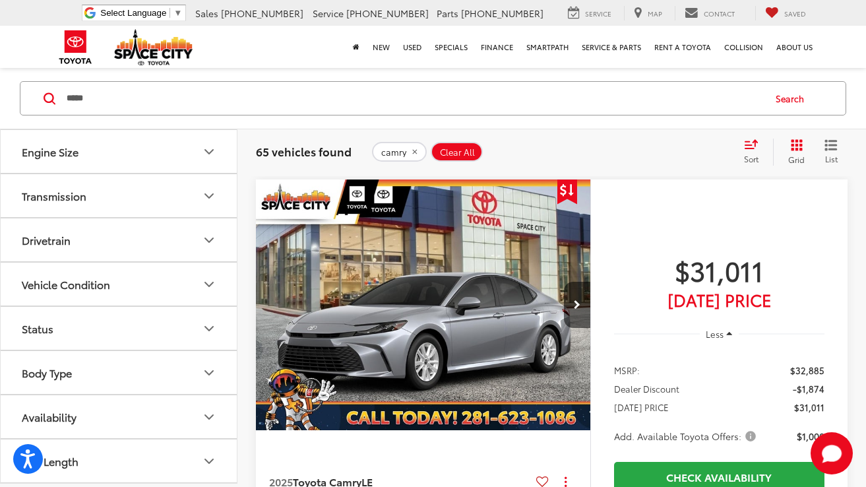
scroll to position [4052, 0]
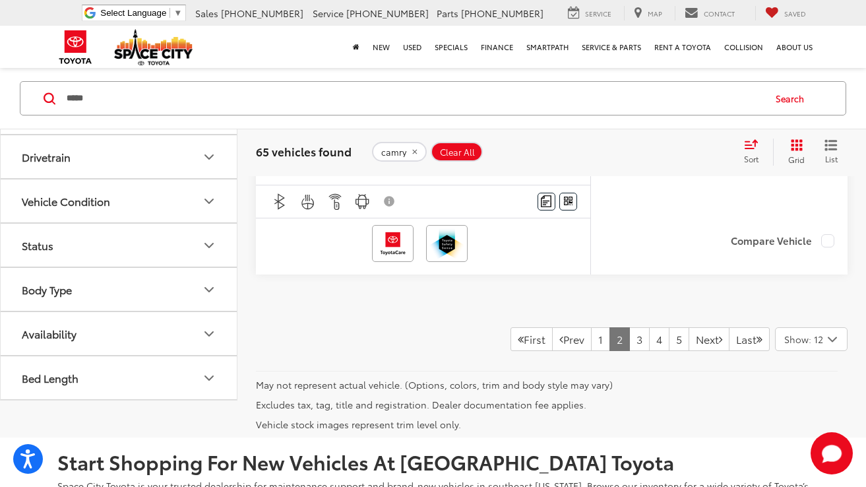
scroll to position [5842, 0]
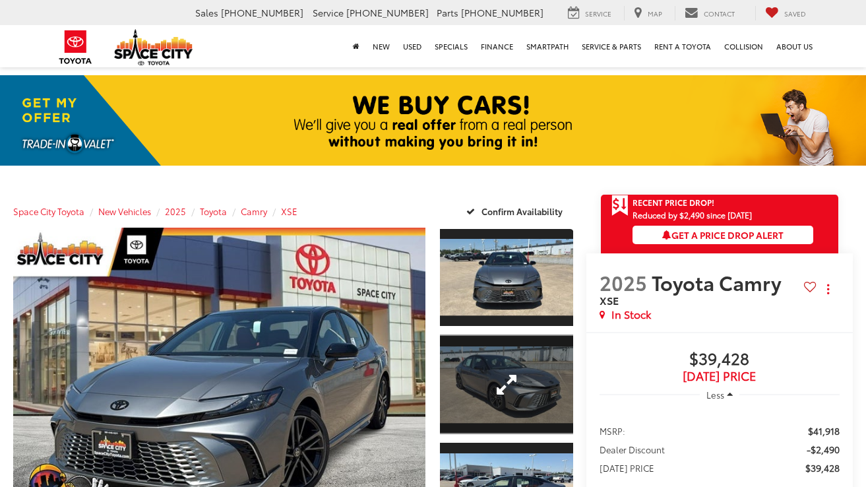
click at [515, 335] on link "Expand Photo 2" at bounding box center [506, 385] width 133 height 100
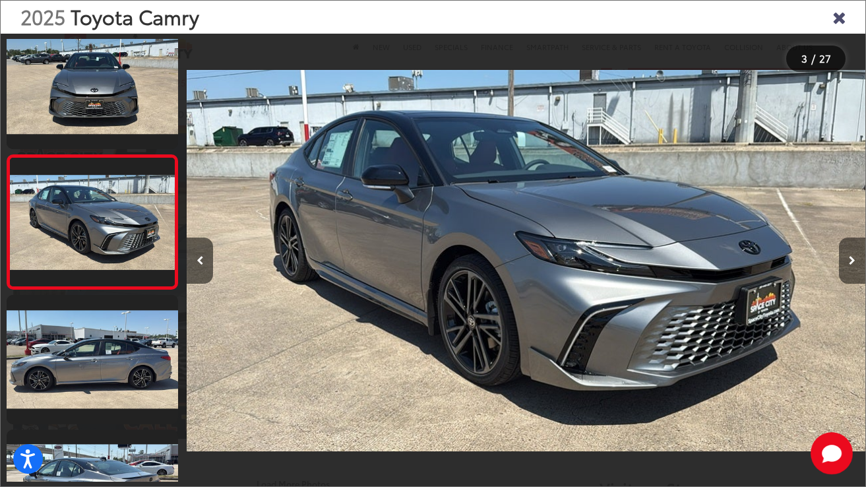
click at [857, 261] on button "Next image" at bounding box center [852, 261] width 26 height 46
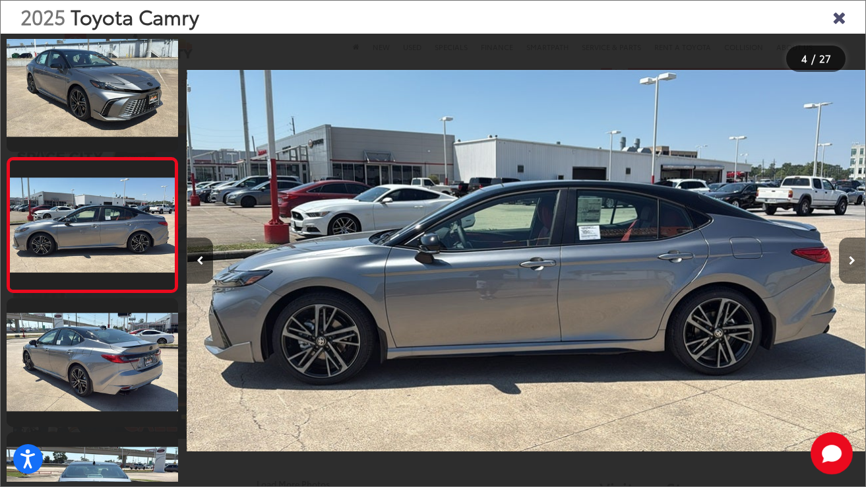
scroll to position [287, 0]
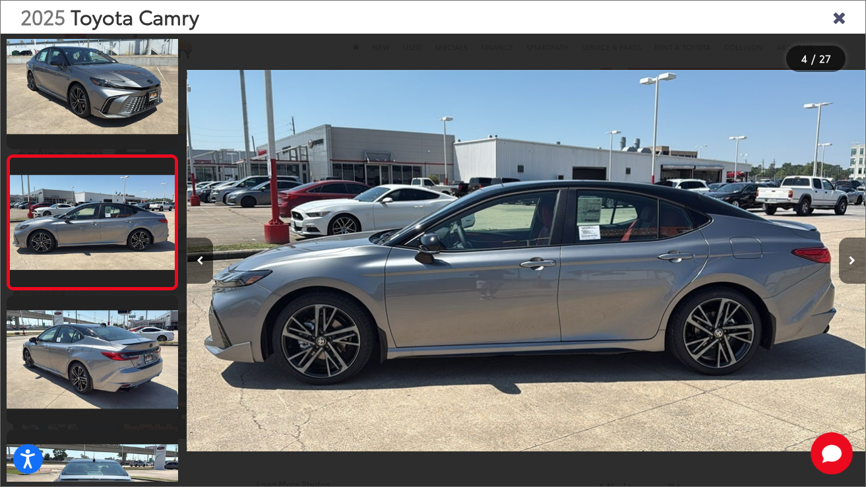
click at [857, 261] on button "Next image" at bounding box center [852, 261] width 26 height 46
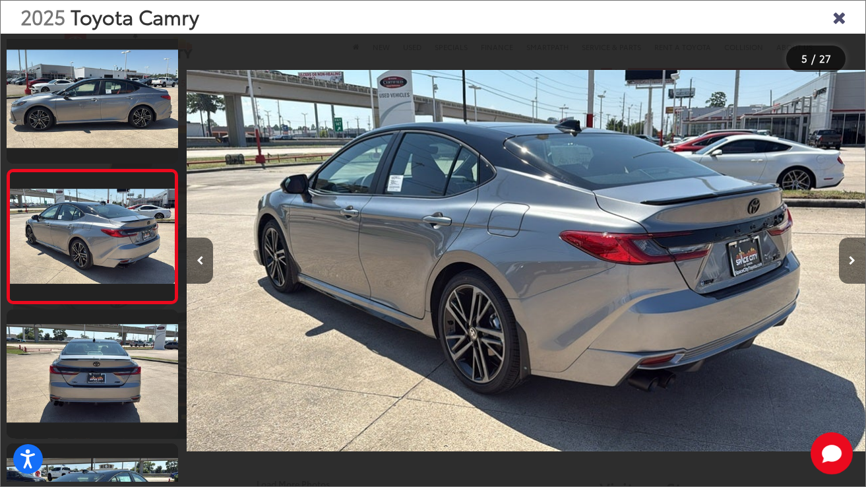
scroll to position [422, 0]
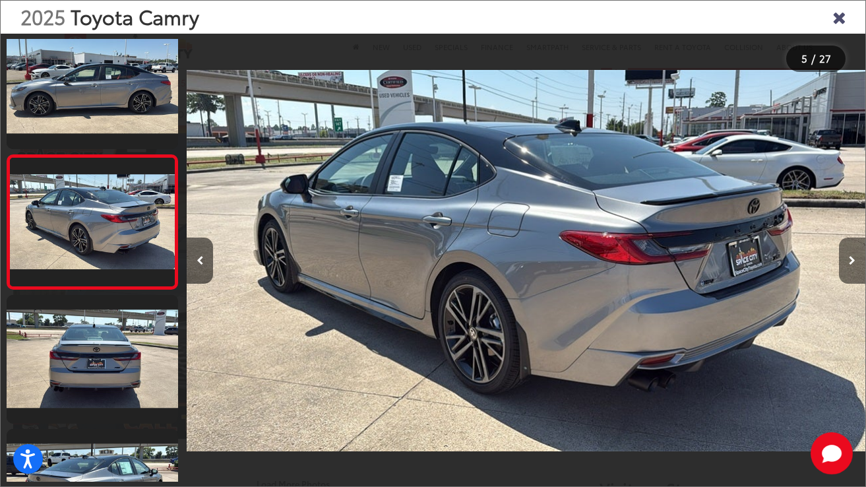
click at [857, 261] on button "Next image" at bounding box center [852, 261] width 26 height 46
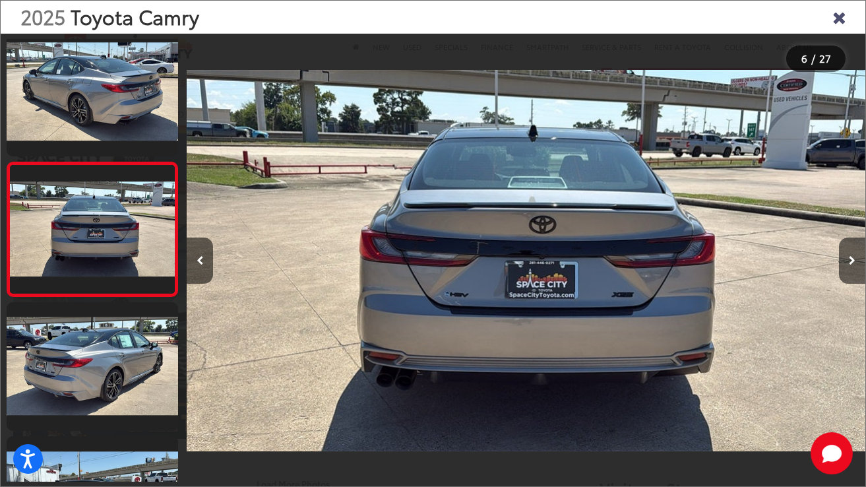
scroll to position [556, 0]
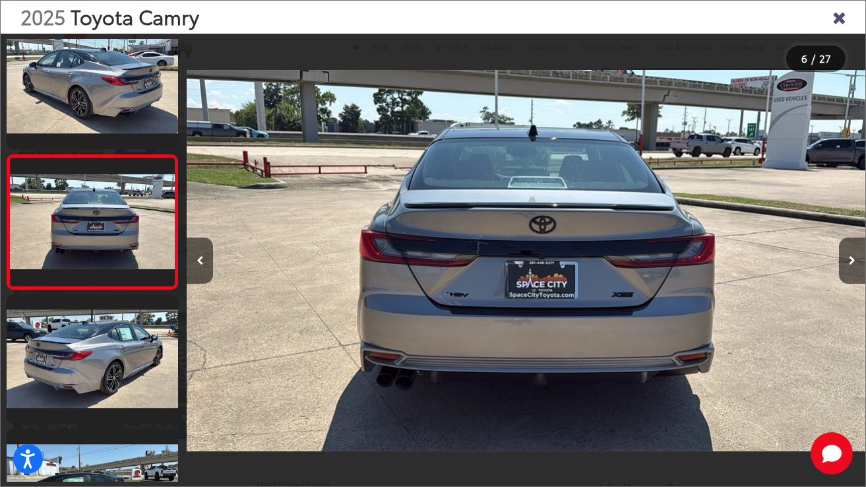
click at [839, 18] on icon "Close gallery" at bounding box center [839, 16] width 13 height 17
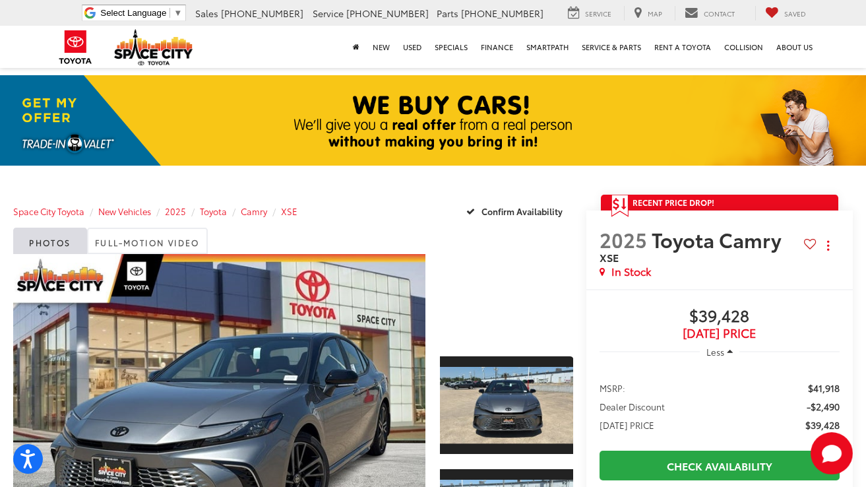
scroll to position [0, 0]
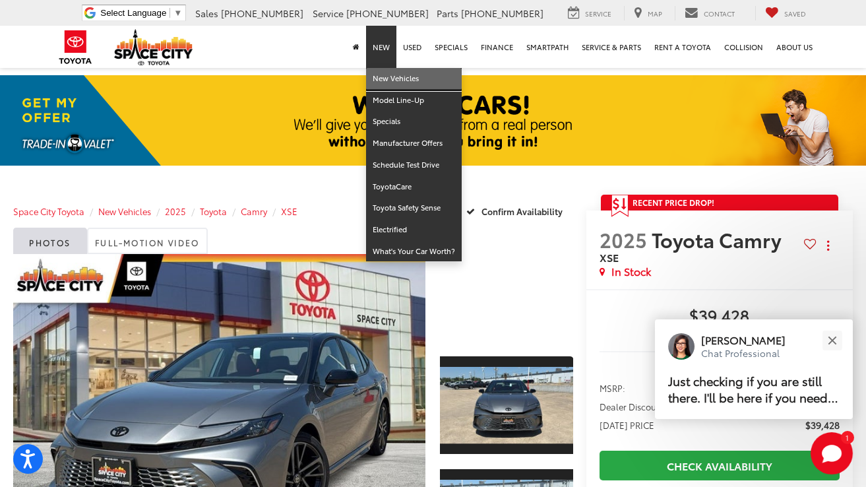
click at [389, 79] on link "New Vehicles" at bounding box center [414, 79] width 96 height 22
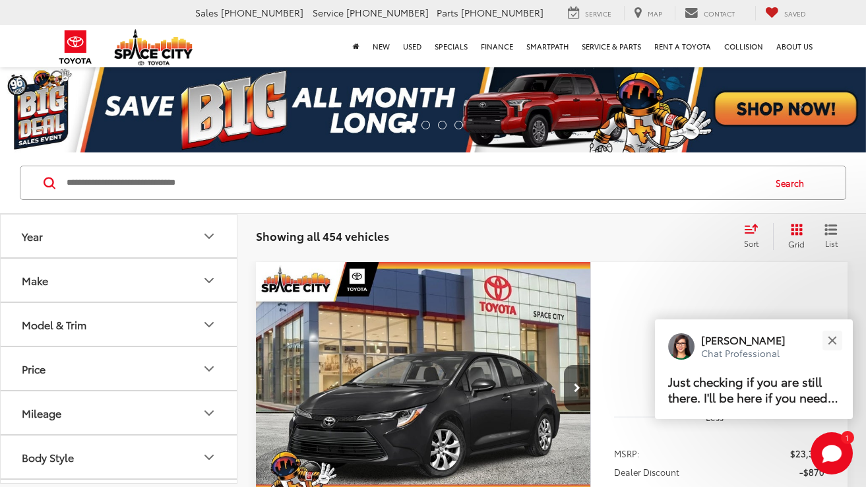
click at [199, 185] on input "Search by Make, Model, or Keyword" at bounding box center [414, 183] width 698 height 32
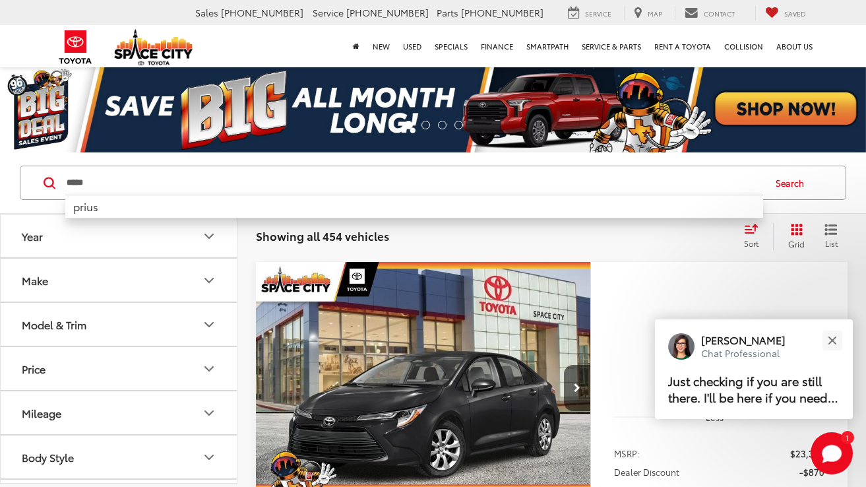
type input "*****"
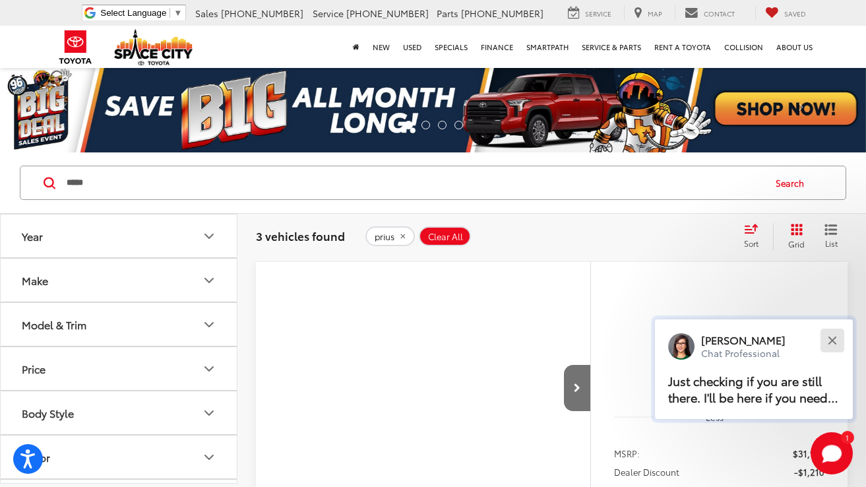
click at [831, 344] on button "Close" at bounding box center [832, 340] width 28 height 28
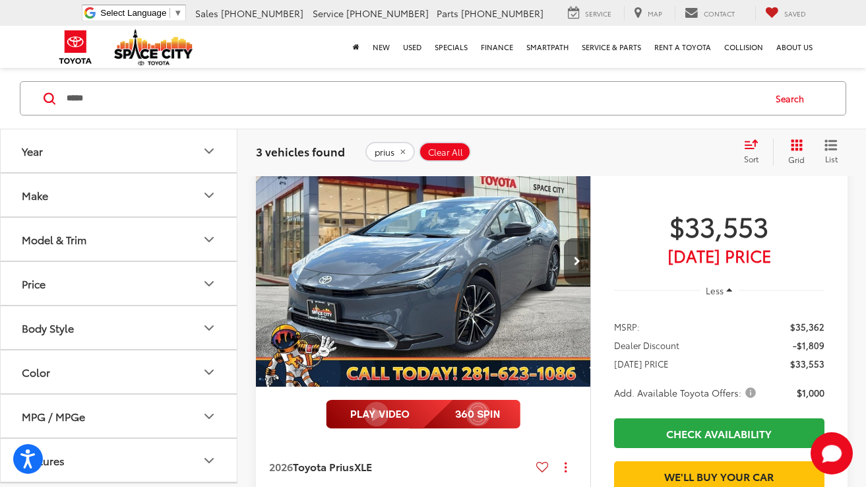
scroll to position [647, 0]
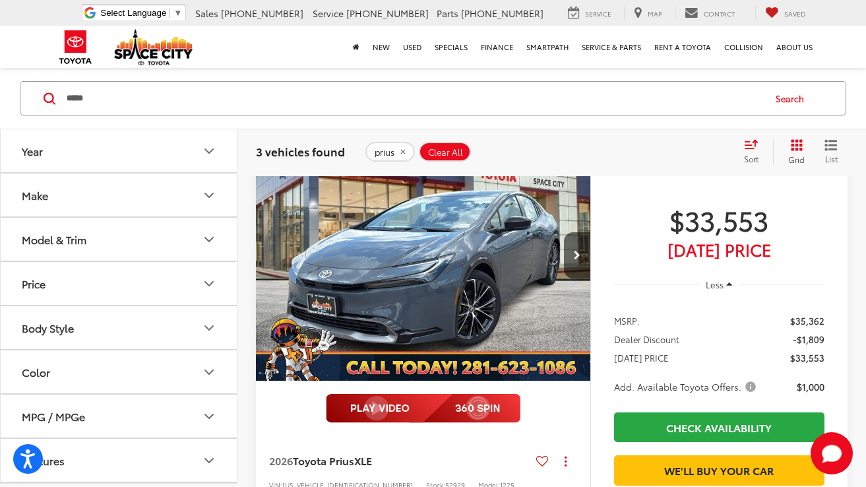
click at [476, 294] on img "2026 Toyota Prius XLE 0" at bounding box center [423, 255] width 336 height 252
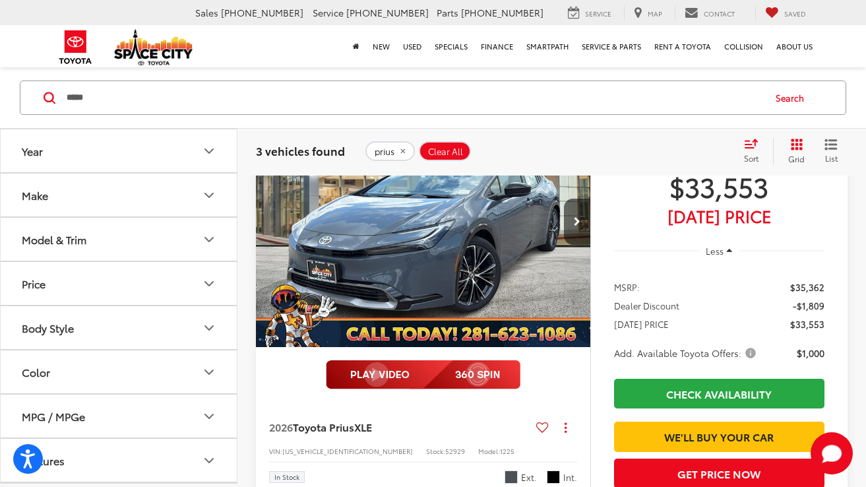
scroll to position [676, 0]
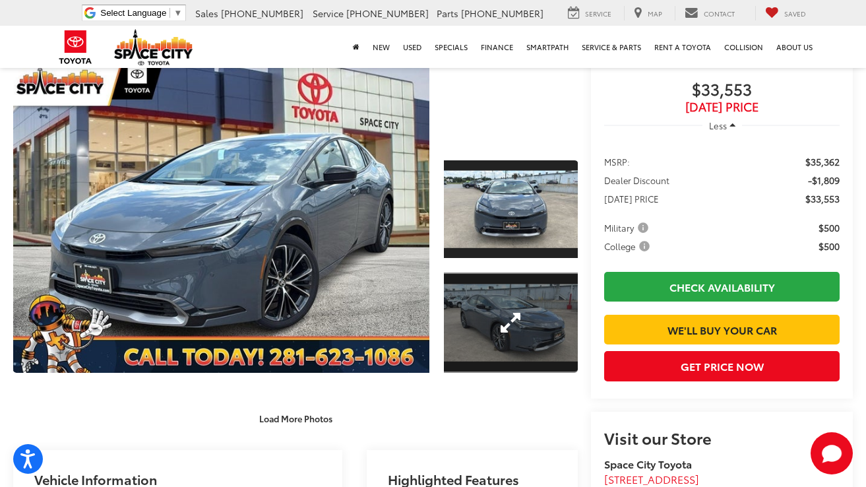
click at [528, 342] on link "Expand Photo 2" at bounding box center [511, 322] width 135 height 101
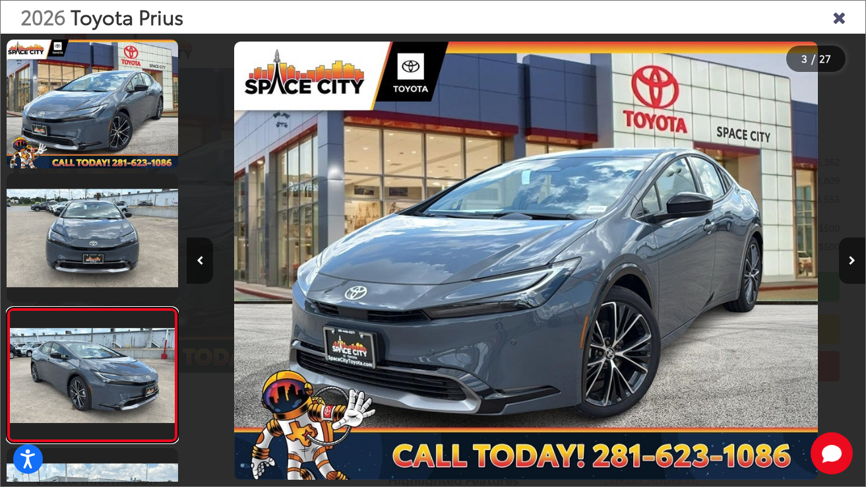
scroll to position [153, 0]
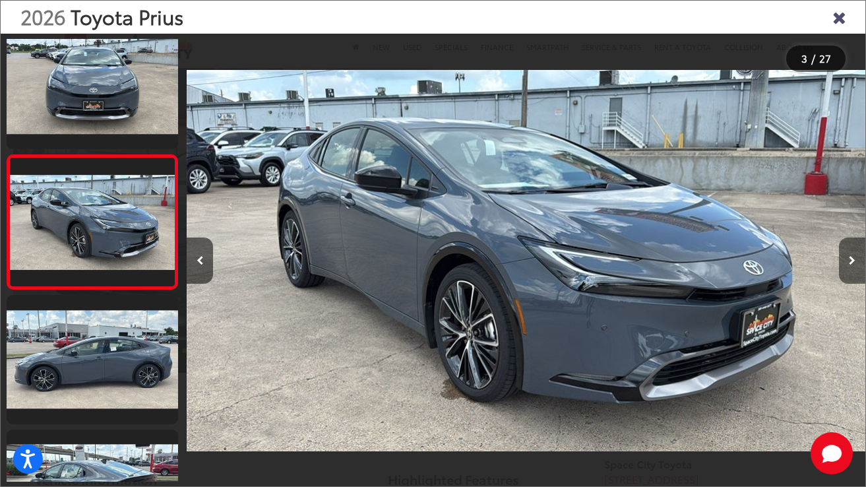
click at [846, 265] on button "Next image" at bounding box center [852, 261] width 26 height 46
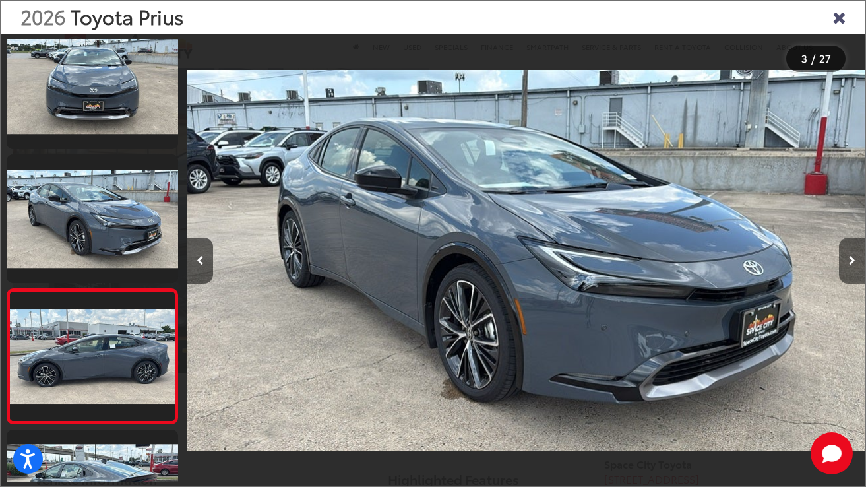
scroll to position [287, 0]
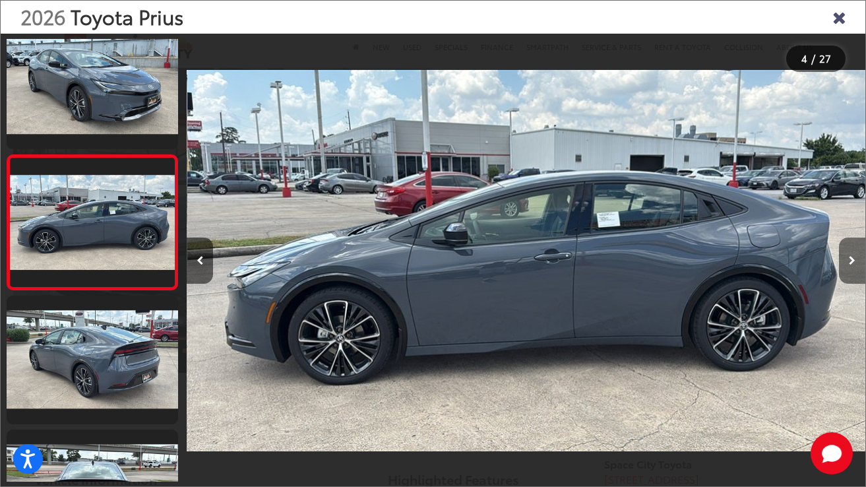
click at [846, 265] on button "Next image" at bounding box center [852, 261] width 26 height 46
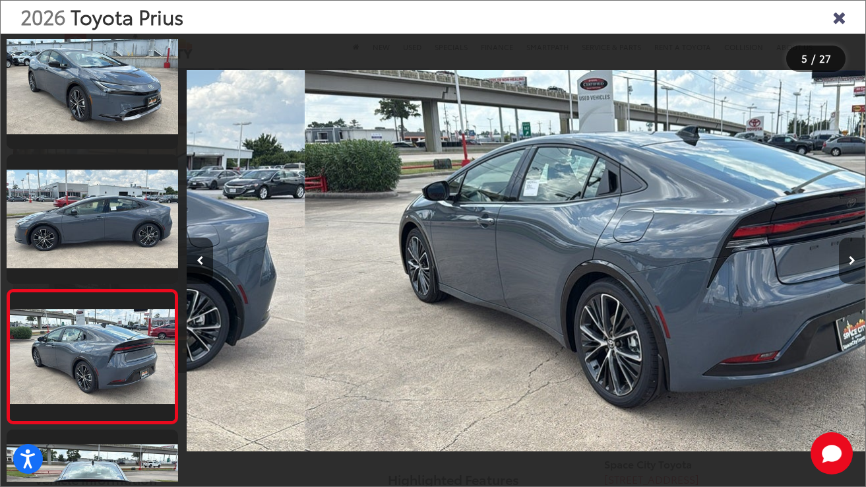
scroll to position [0, 2715]
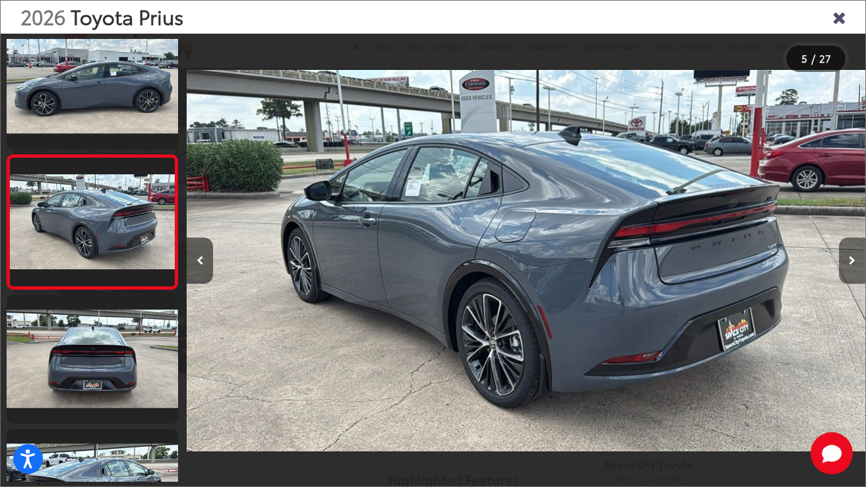
click at [846, 264] on button "Next image" at bounding box center [852, 261] width 26 height 46
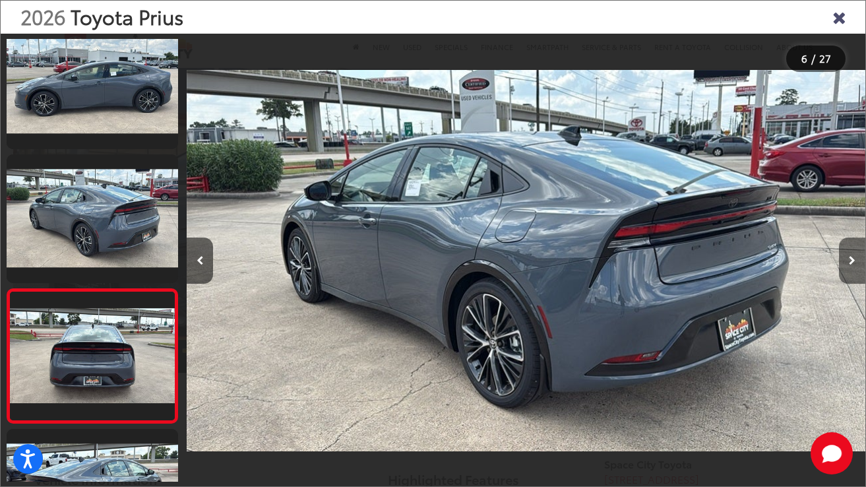
scroll to position [556, 0]
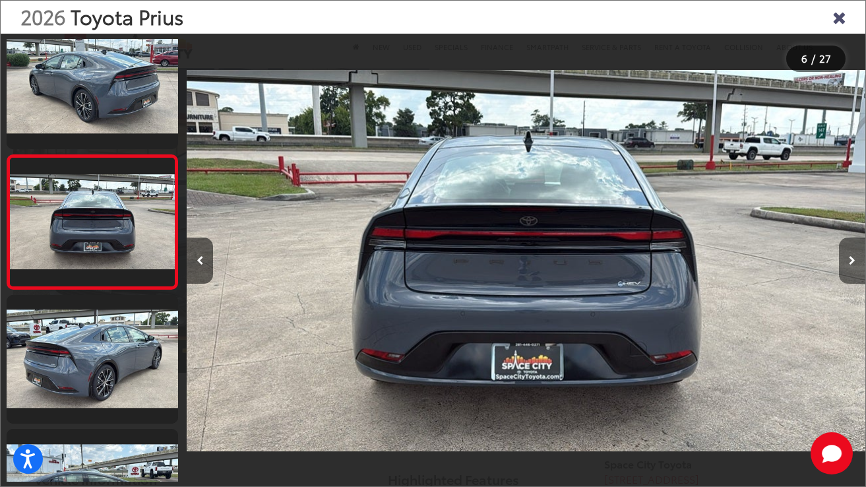
click at [846, 264] on button "Next image" at bounding box center [852, 261] width 26 height 46
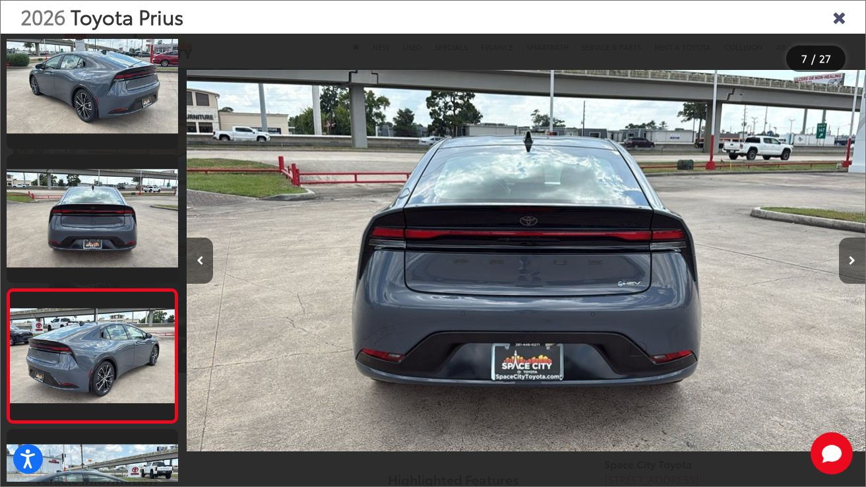
scroll to position [689, 0]
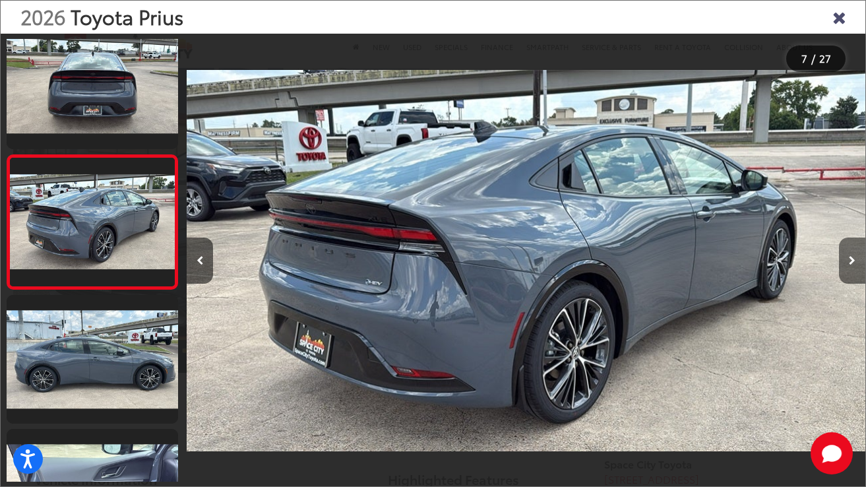
click at [846, 264] on button "Next image" at bounding box center [852, 261] width 26 height 46
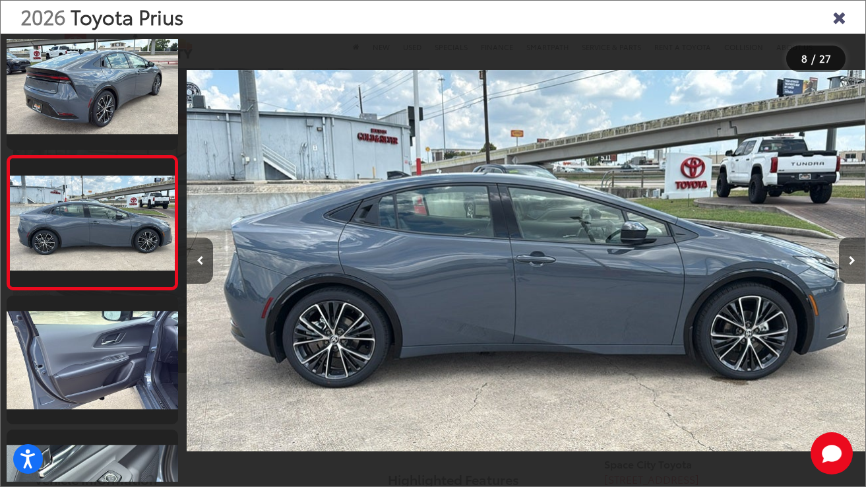
scroll to position [823, 0]
click at [846, 264] on button "Next image" at bounding box center [852, 261] width 26 height 46
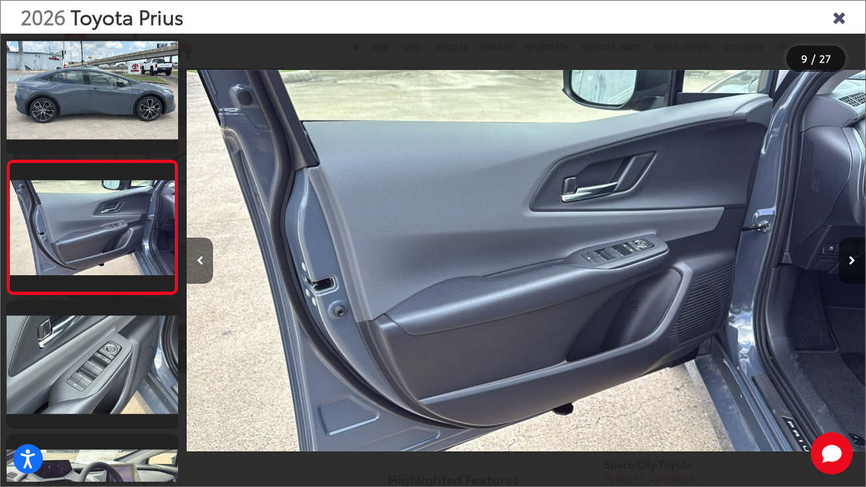
scroll to position [957, 0]
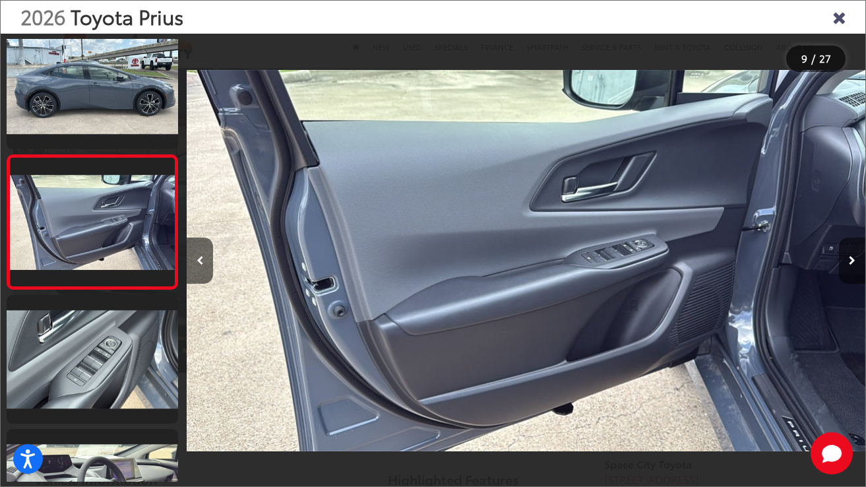
click at [846, 264] on button "Next image" at bounding box center [852, 261] width 26 height 46
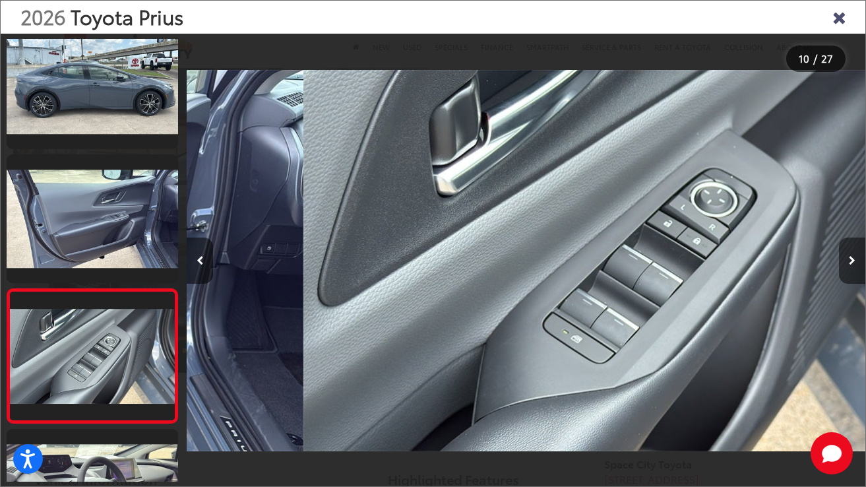
scroll to position [1091, 0]
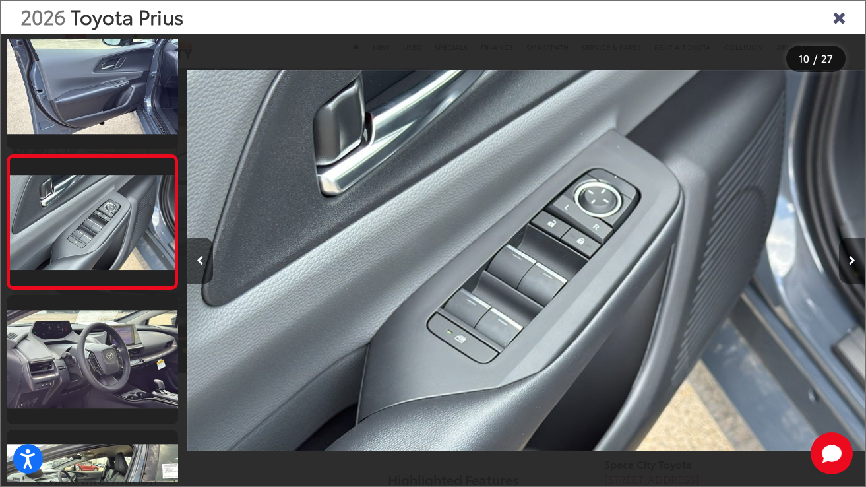
click at [846, 264] on button "Next image" at bounding box center [852, 261] width 26 height 46
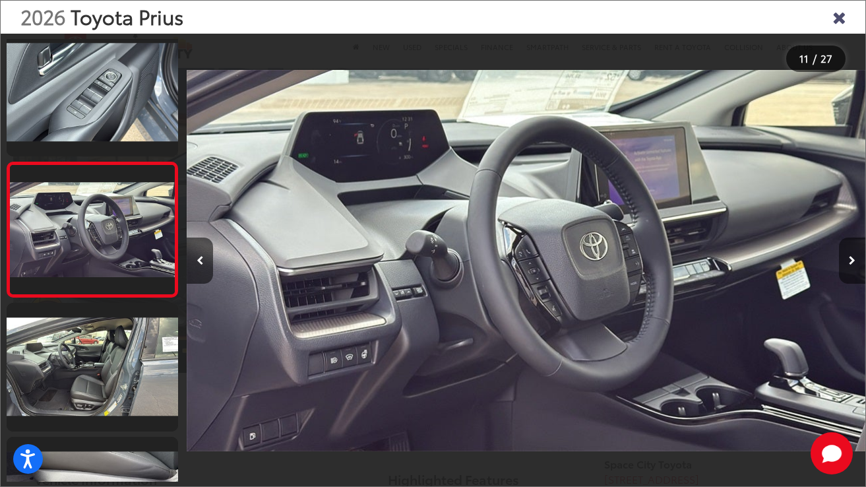
scroll to position [1225, 0]
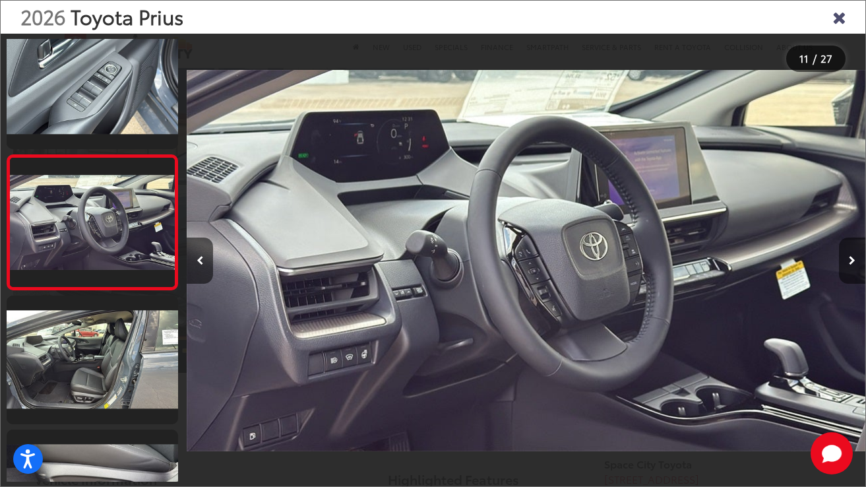
click at [846, 263] on button "Next image" at bounding box center [852, 261] width 26 height 46
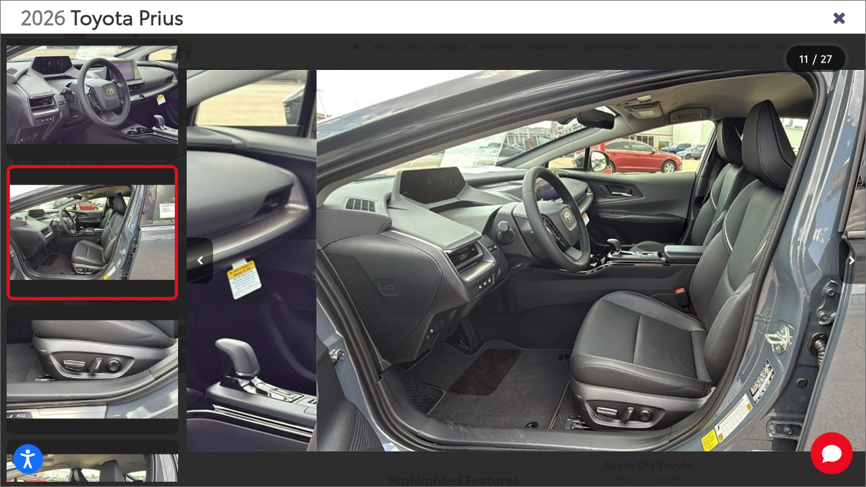
scroll to position [1360, 0]
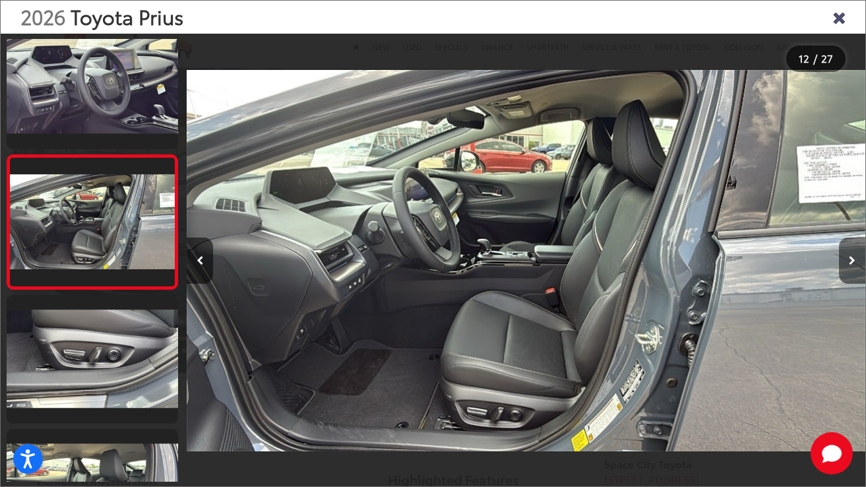
click at [846, 263] on button "Next image" at bounding box center [852, 261] width 26 height 46
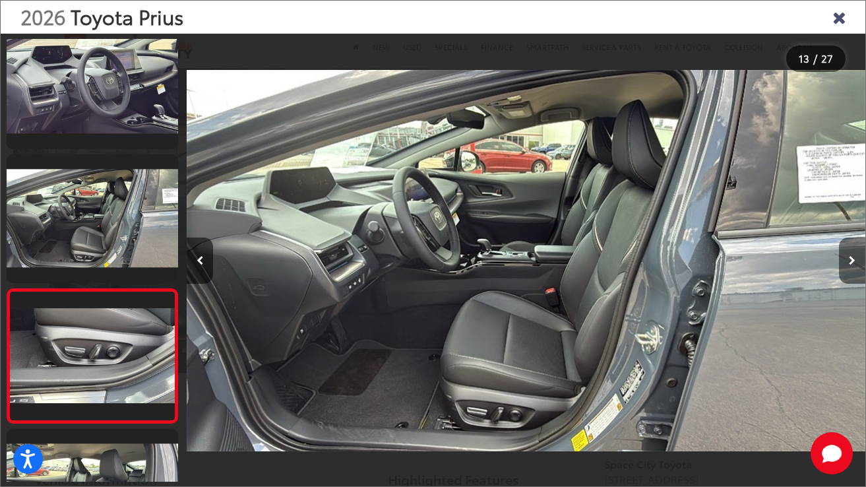
scroll to position [1494, 0]
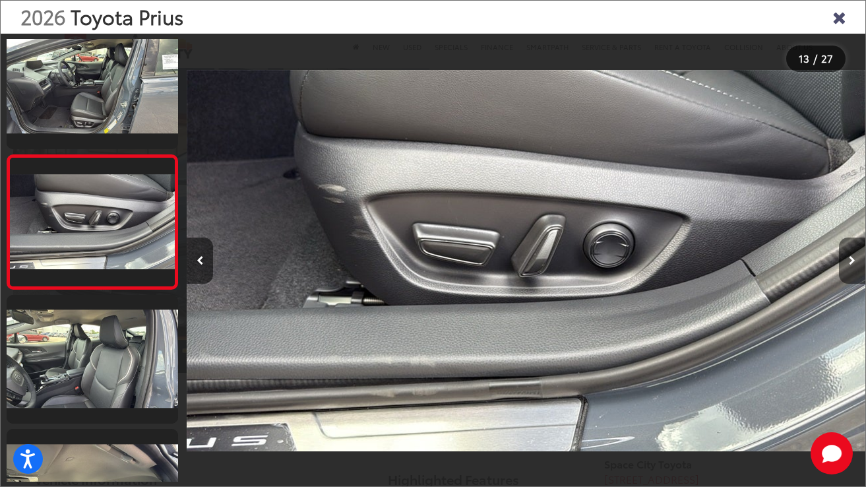
click at [846, 263] on button "Next image" at bounding box center [852, 261] width 26 height 46
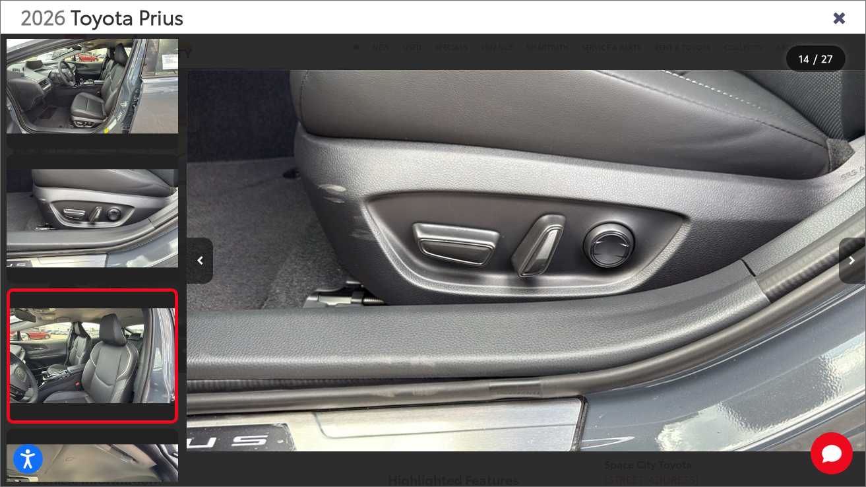
scroll to position [0, 0]
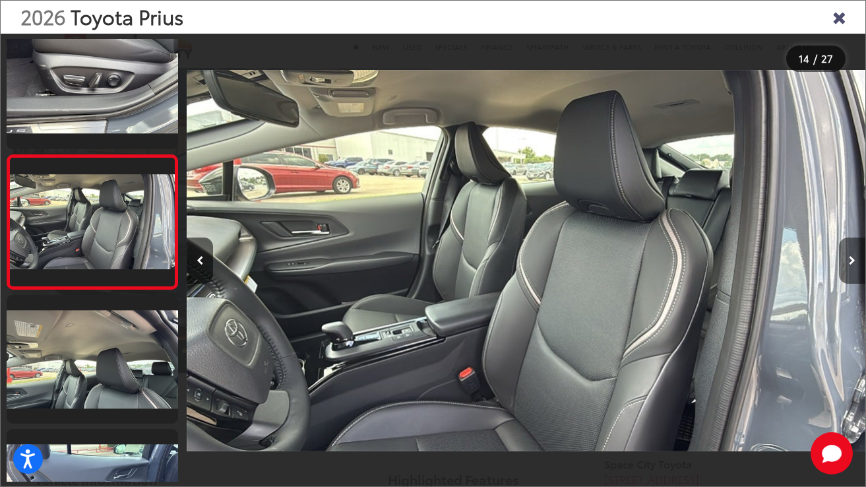
click at [846, 263] on button "Next image" at bounding box center [852, 261] width 26 height 46
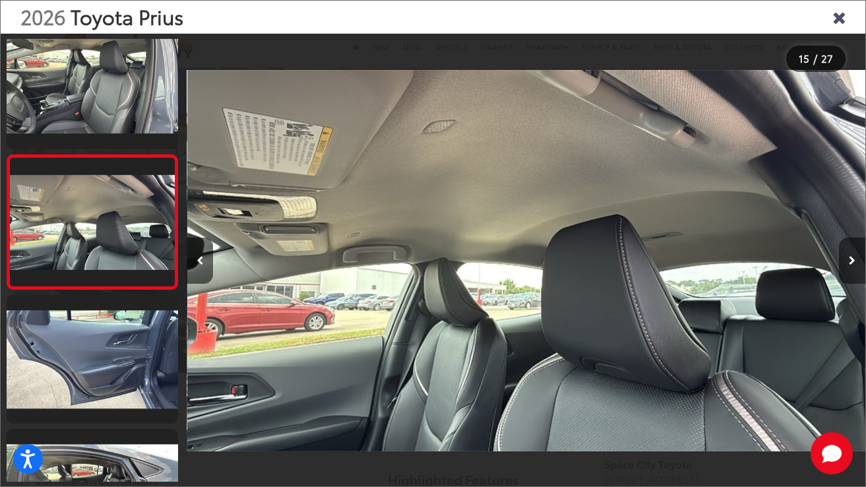
click at [846, 262] on button "Next image" at bounding box center [852, 261] width 26 height 46
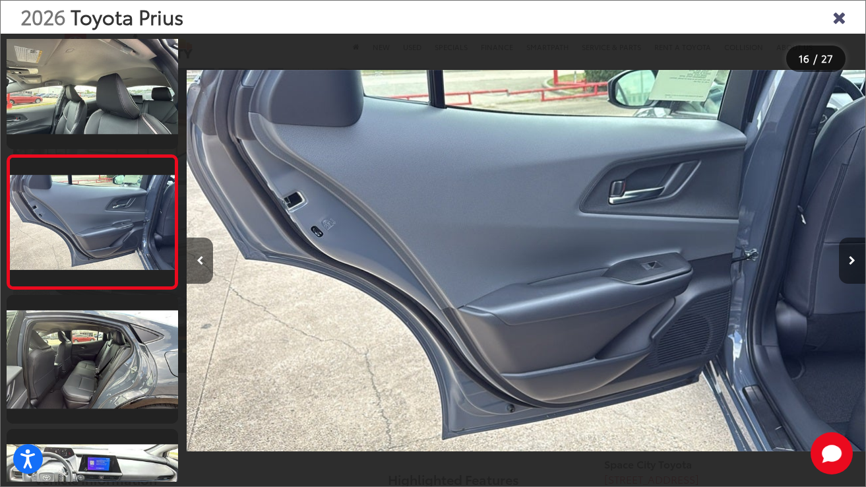
click at [846, 262] on button "Next image" at bounding box center [852, 261] width 26 height 46
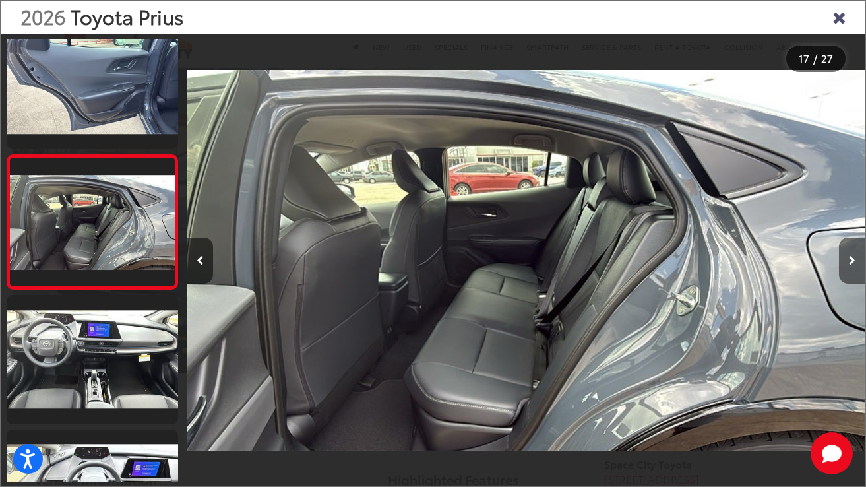
click at [846, 262] on button "Next image" at bounding box center [852, 261] width 26 height 46
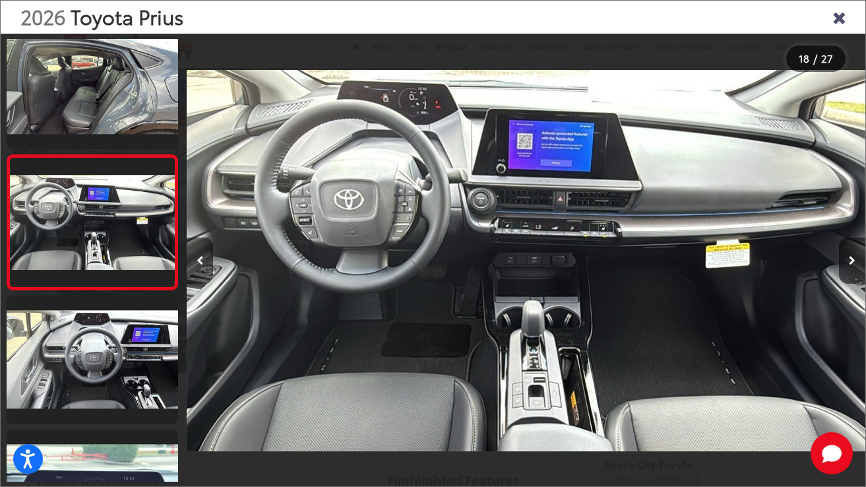
click at [838, 20] on icon "Close gallery" at bounding box center [839, 16] width 13 height 17
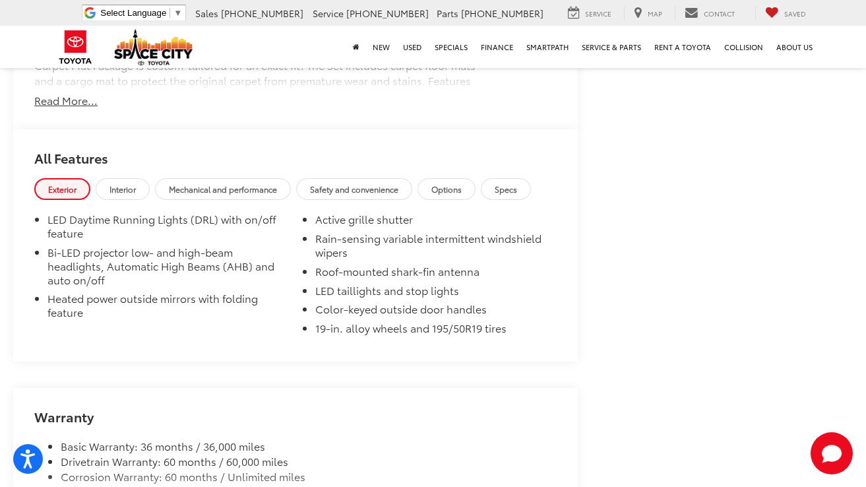
click at [462, 195] on span "Options" at bounding box center [446, 188] width 30 height 11
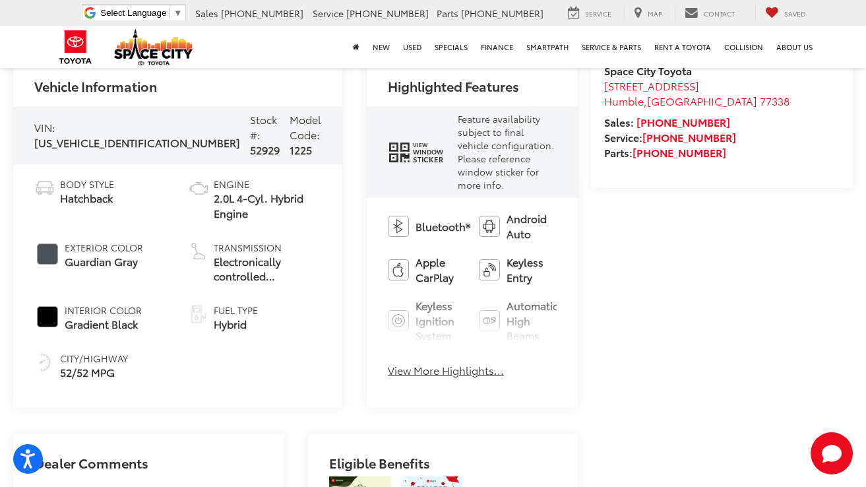
click at [420, 332] on div "Bluetooth® Android Auto Apple CarPlay Keyless Entry Keyless Ignition System Aut…" at bounding box center [472, 298] width 211 height 201
click at [414, 363] on button "View More Highlights..." at bounding box center [446, 370] width 116 height 15
